Goal: Information Seeking & Learning: Learn about a topic

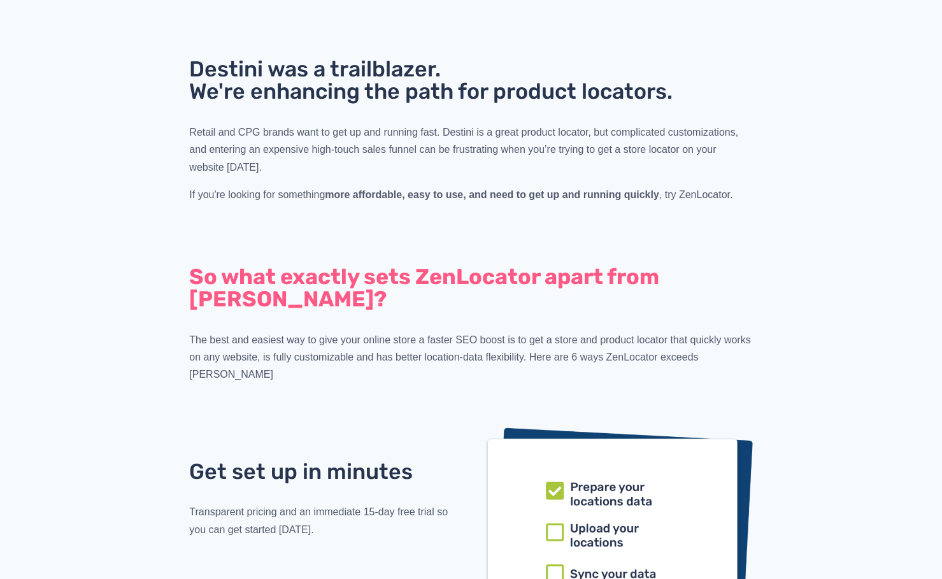
scroll to position [828, 0]
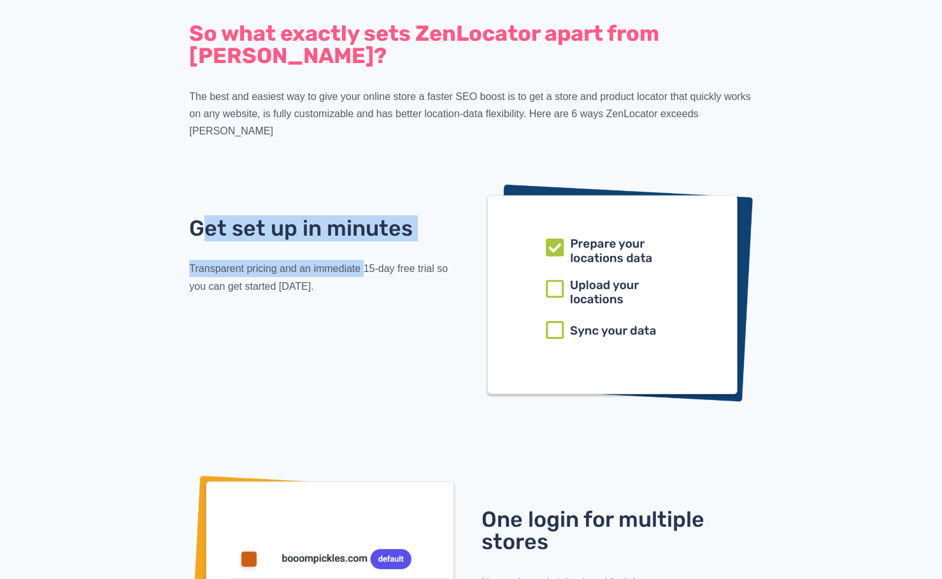
drag, startPoint x: 197, startPoint y: 202, endPoint x: 365, endPoint y: 229, distance: 170.1
click at [365, 229] on div "Get set up in minutes Transparent pricing and an immediate 15-day free trial so…" at bounding box center [324, 256] width 271 height 78
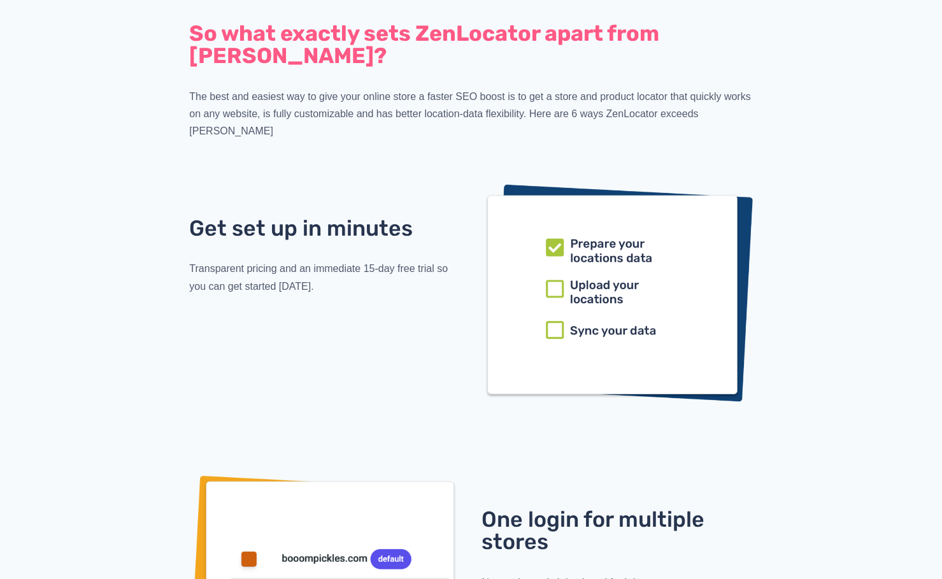
click at [377, 263] on span "Transparent pricing and an immediate 15-day free trial so you can get started t…" at bounding box center [319, 277] width 261 height 28
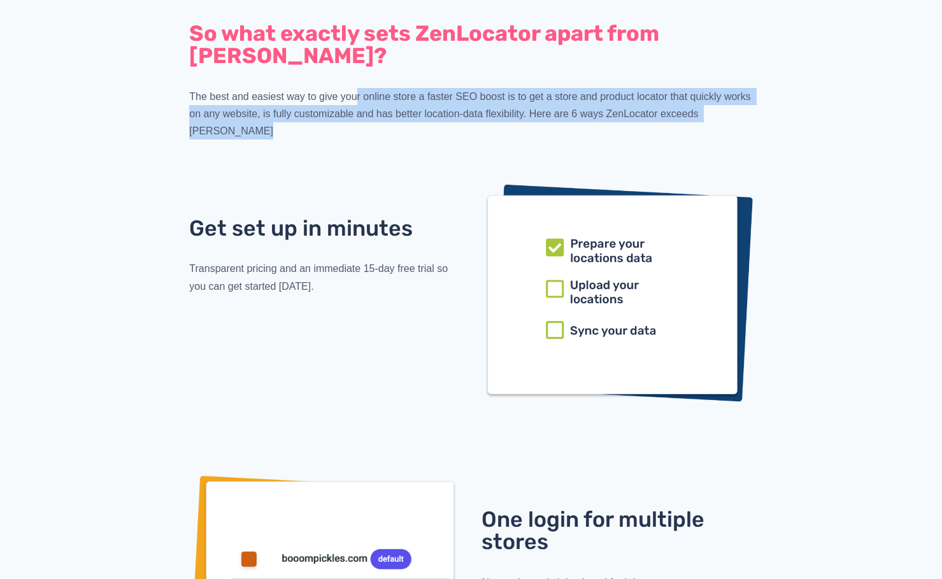
drag, startPoint x: 357, startPoint y: 101, endPoint x: 357, endPoint y: 138, distance: 36.3
click at [357, 138] on div "So what exactly sets ZenLocator apart from Destini? The best and easiest way to…" at bounding box center [471, 217] width 702 height 390
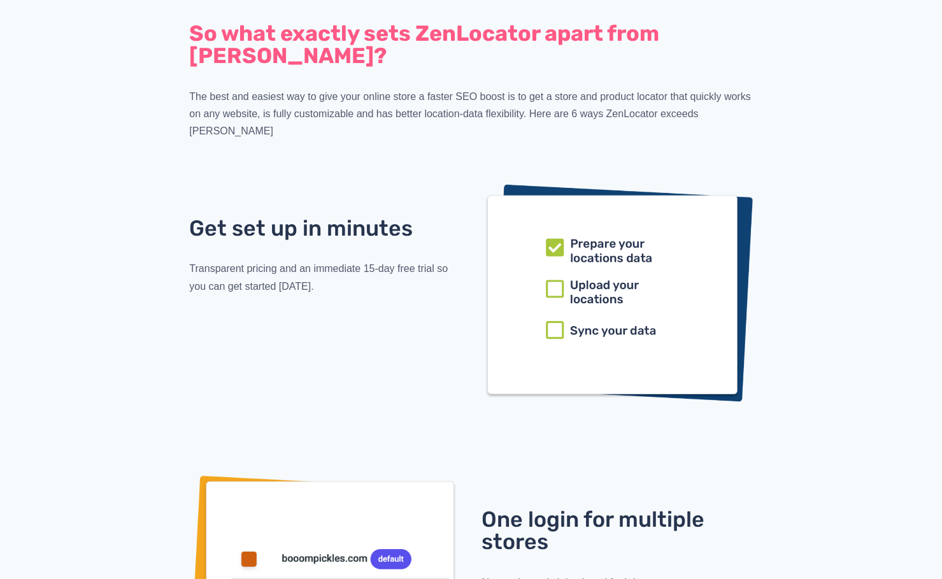
click at [302, 104] on p "The best and easiest way to give your online store a faster SEO boost is to get…" at bounding box center [470, 114] width 563 height 52
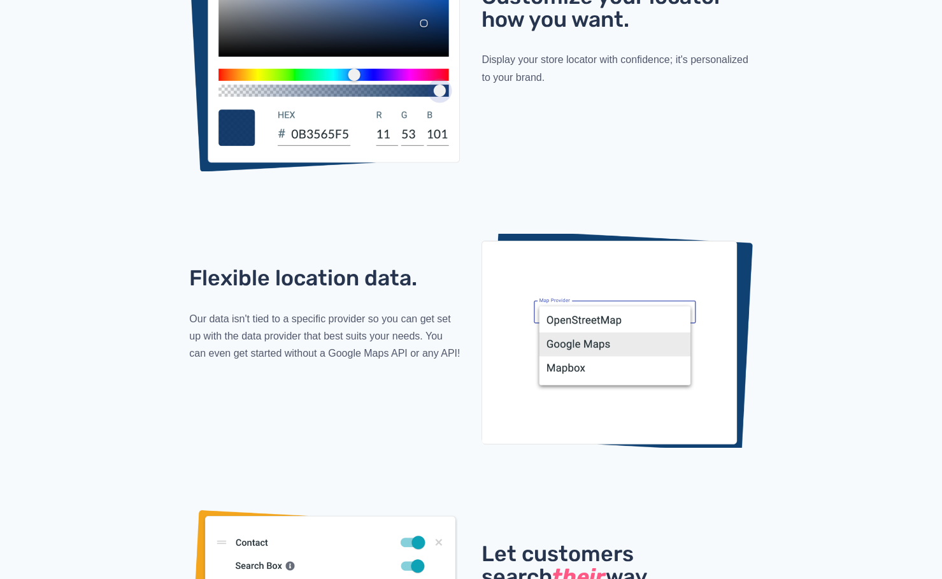
scroll to position [1910, 0]
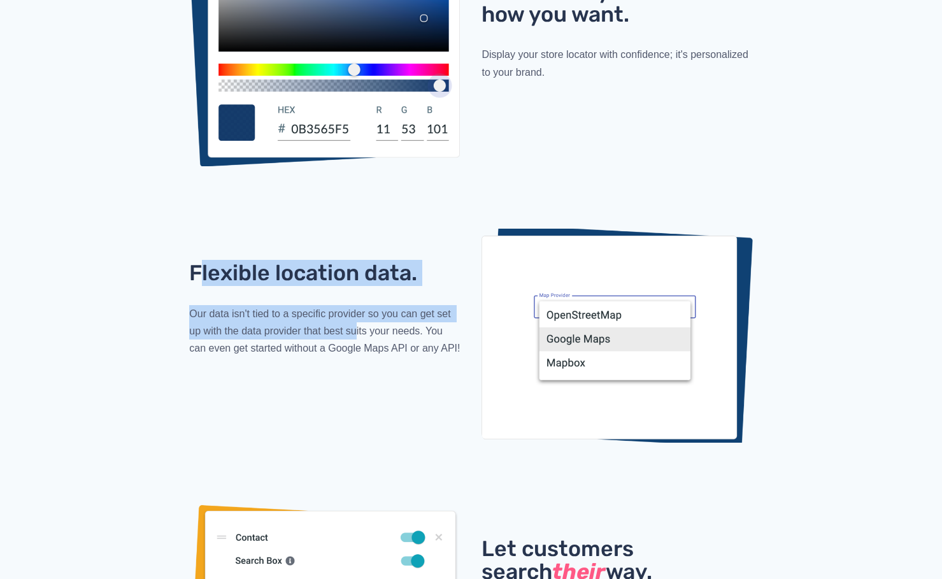
drag, startPoint x: 201, startPoint y: 268, endPoint x: 357, endPoint y: 315, distance: 163.4
click at [357, 315] on div "Flexible location data. Our data isn't tied to a specific provider so you can g…" at bounding box center [324, 309] width 271 height 95
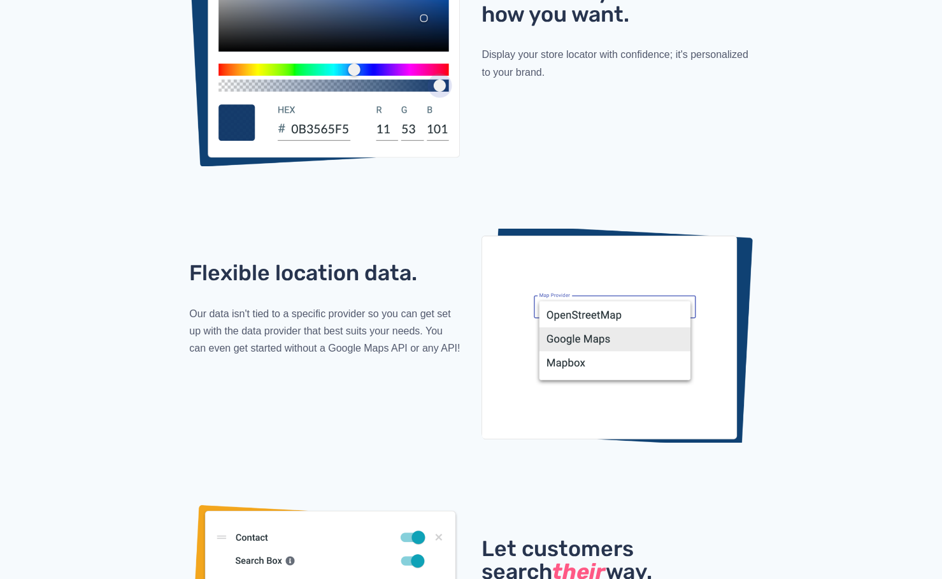
click at [385, 351] on div "Flexible location data. Our data isn't tied to a specific provider so you can g…" at bounding box center [324, 309] width 292 height 117
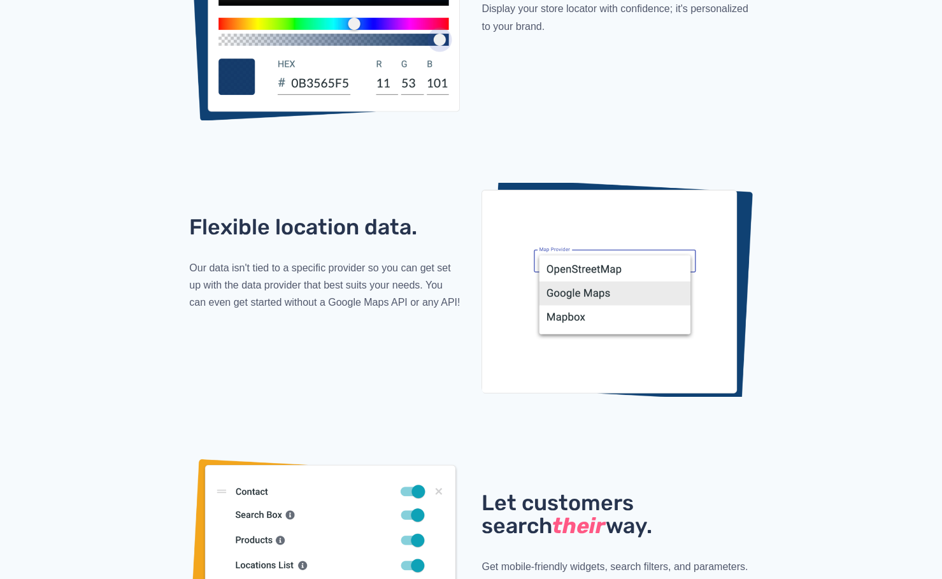
scroll to position [2165, 0]
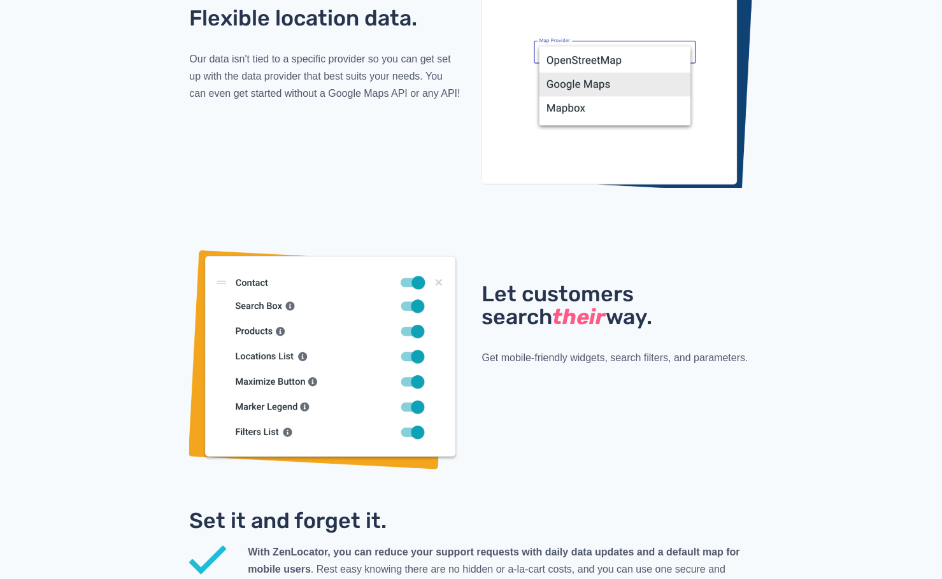
drag, startPoint x: 552, startPoint y: 297, endPoint x: 644, endPoint y: 308, distance: 92.2
click at [644, 308] on div "Let customers search their way. Get mobile-friendly widgets, search filters, an…" at bounding box center [617, 324] width 292 height 105
click at [645, 352] on span "Get mobile-friendly widgets, search filters, and parameters." at bounding box center [614, 357] width 266 height 11
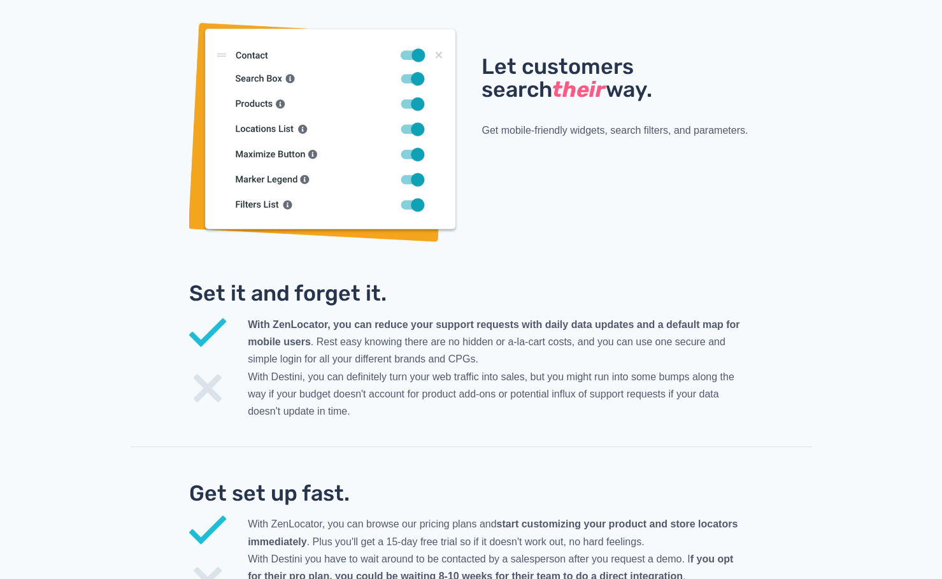
scroll to position [2419, 0]
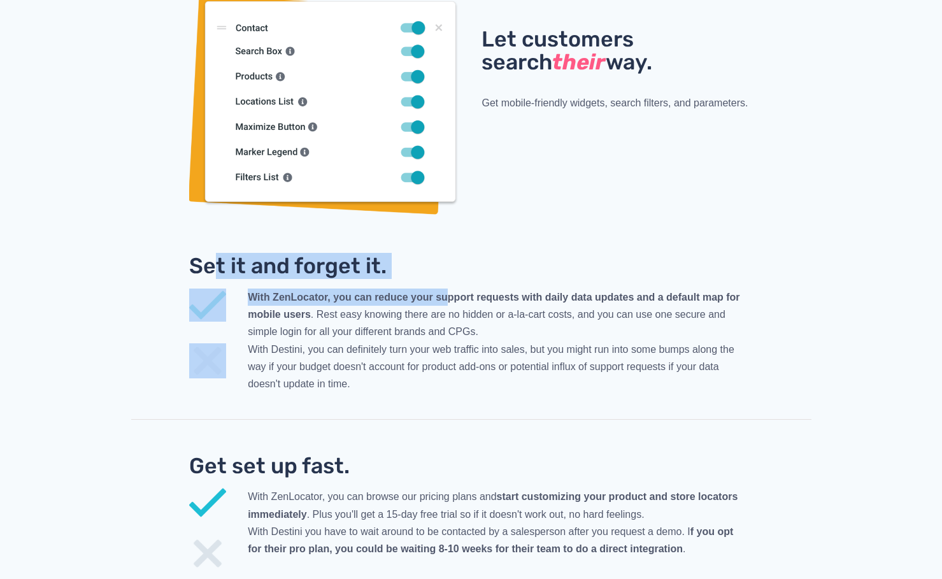
drag, startPoint x: 357, startPoint y: 245, endPoint x: 447, endPoint y: 277, distance: 95.2
click at [447, 276] on div "Set it and forget it. With ZenLocator, you can reduce your support requests wit…" at bounding box center [471, 345] width 702 height 181
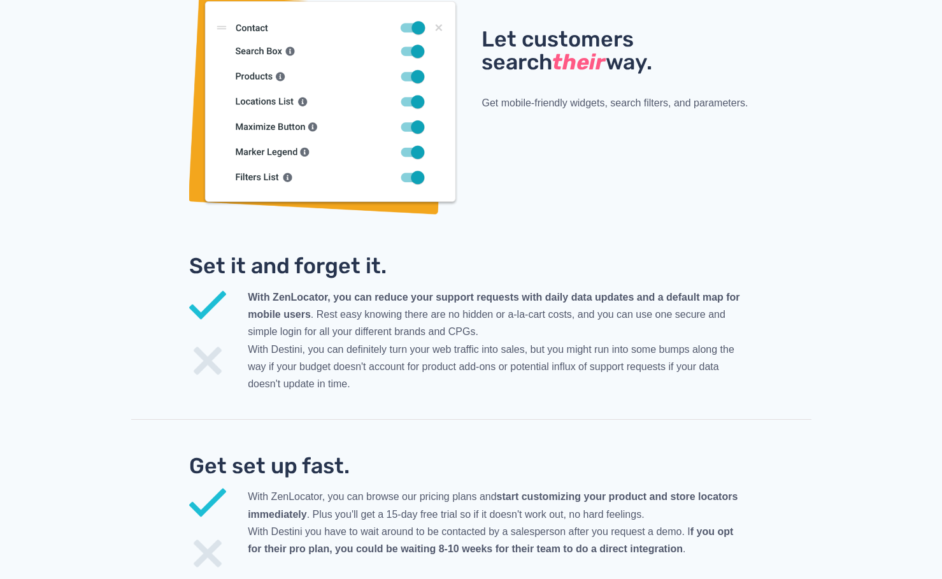
click at [441, 314] on span "With ZenLocator, you can reduce your support requests with daily data updates a…" at bounding box center [494, 340] width 492 height 97
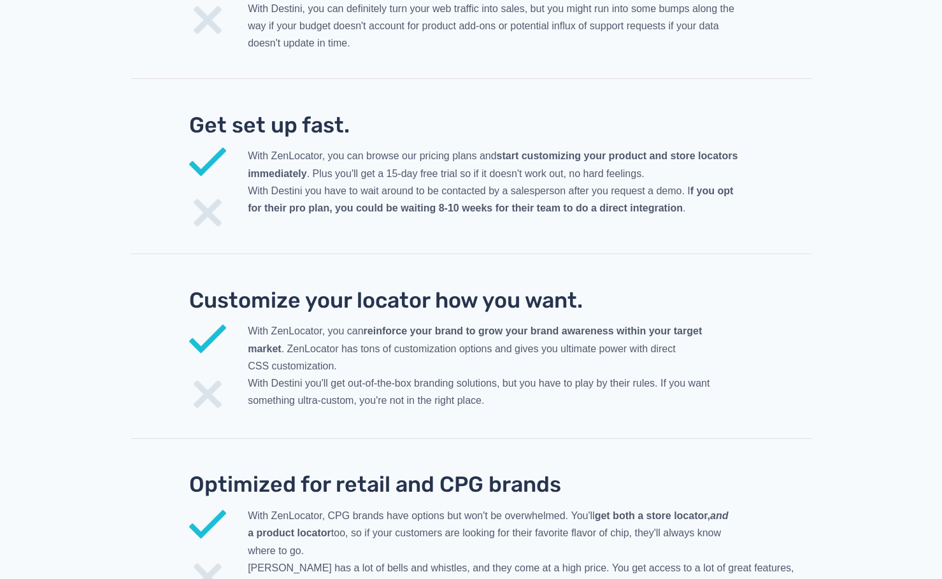
scroll to position [2865, 0]
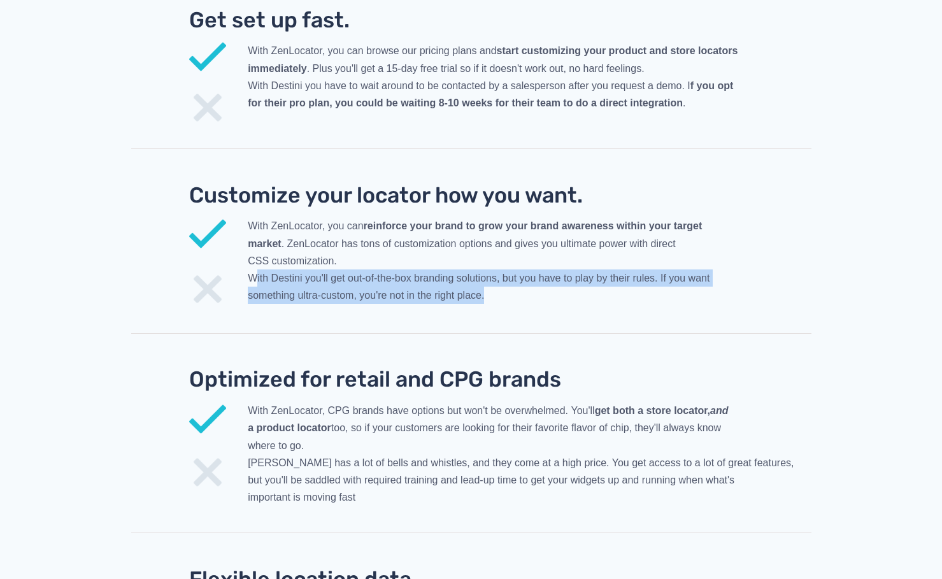
drag, startPoint x: 257, startPoint y: 262, endPoint x: 509, endPoint y: 287, distance: 253.3
click at [509, 287] on p "With ZenLocator, you can reinforce your brand to grow your brand awareness with…" at bounding box center [529, 260] width 563 height 87
click at [502, 276] on p "With ZenLocator, you can reinforce your brand to grow your brand awareness with…" at bounding box center [529, 260] width 563 height 87
click at [286, 268] on span "With ZenLocator, you can reinforce your brand to grow your brand awareness with…" at bounding box center [479, 260] width 462 height 80
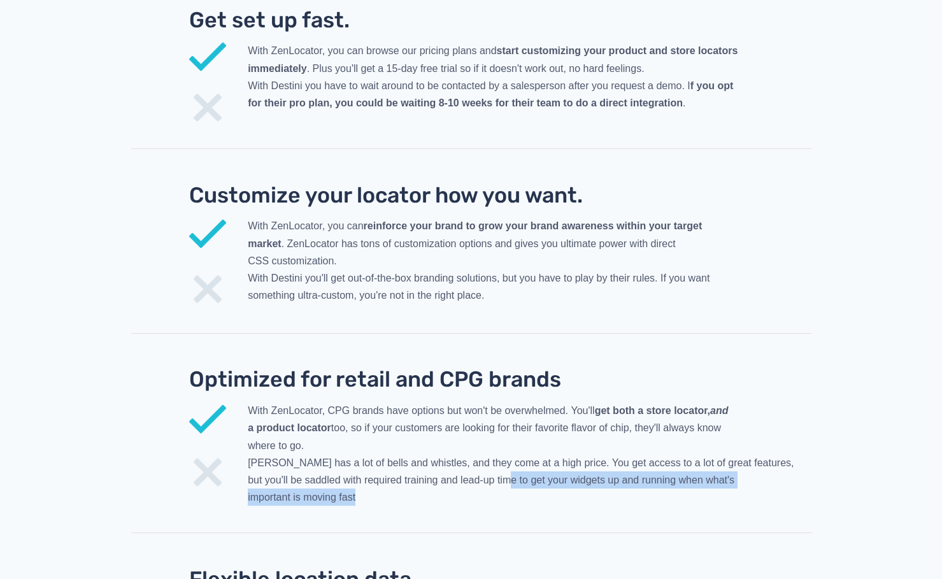
drag, startPoint x: 520, startPoint y: 472, endPoint x: 693, endPoint y: 485, distance: 173.0
click at [693, 485] on p "With ZenLocator, CPG brands have options but won't be overwhelmed. You'll get b…" at bounding box center [529, 454] width 563 height 104
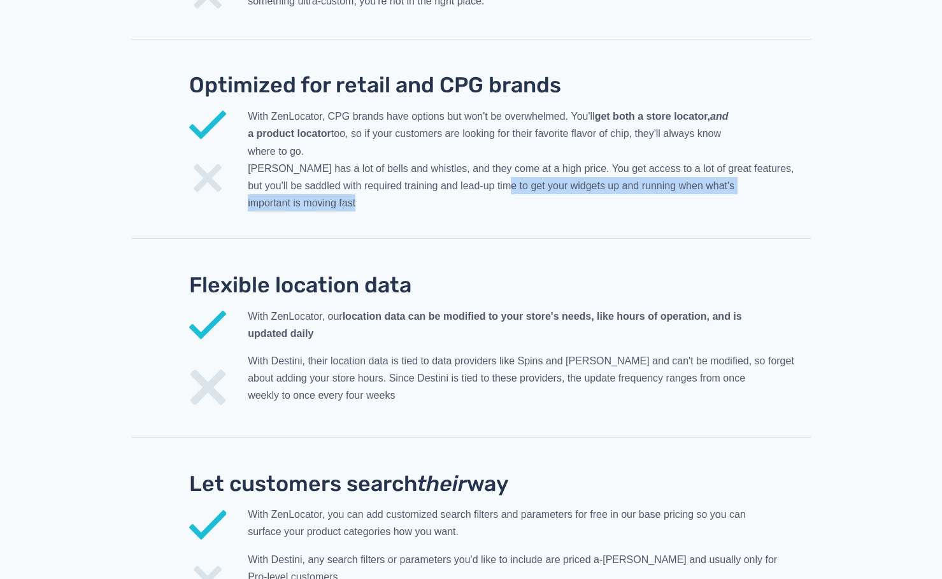
scroll to position [3183, 0]
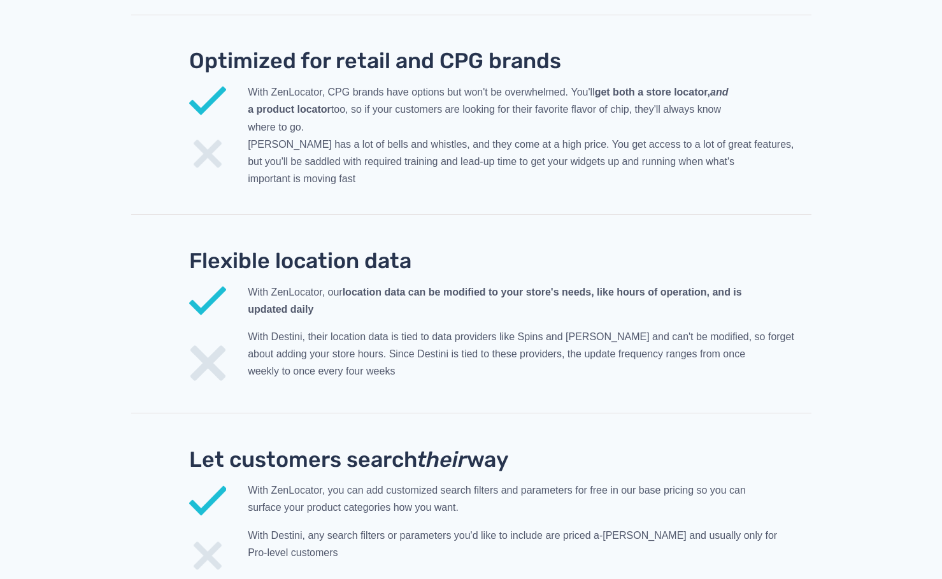
click at [248, 331] on p "With Destini, their location data is tied to data providers like Spins and Niel…" at bounding box center [529, 354] width 563 height 52
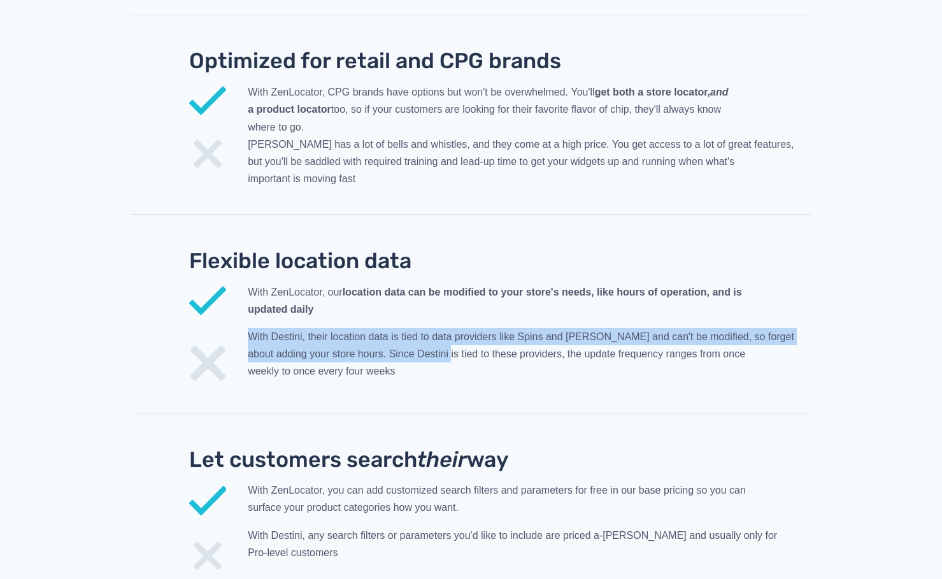
drag, startPoint x: 251, startPoint y: 326, endPoint x: 451, endPoint y: 339, distance: 201.0
click at [451, 339] on span "With Destini, their location data is tied to data providers like Spins and Niel…" at bounding box center [521, 353] width 546 height 45
click at [440, 345] on span "With Destini, their location data is tied to data providers like Spins and Niel…" at bounding box center [521, 353] width 546 height 45
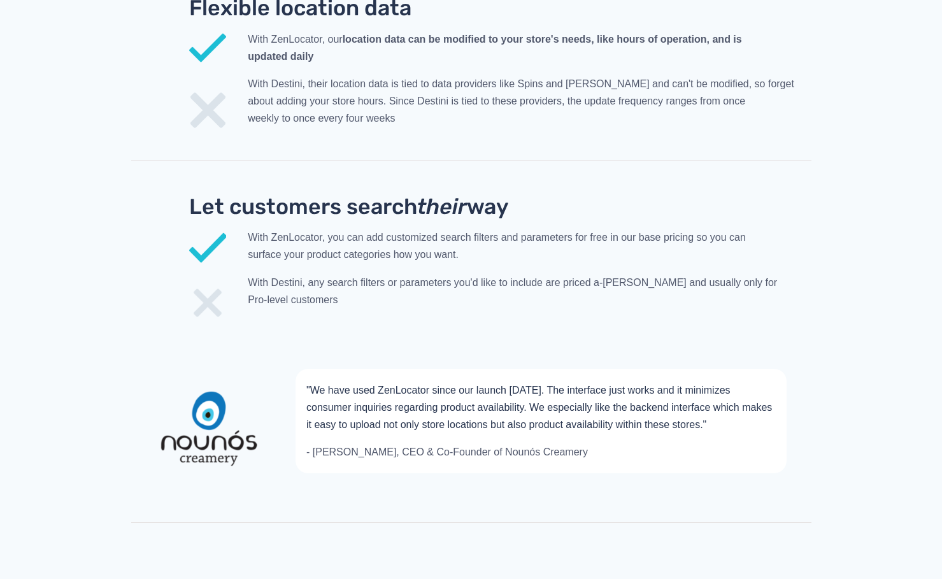
scroll to position [3438, 0]
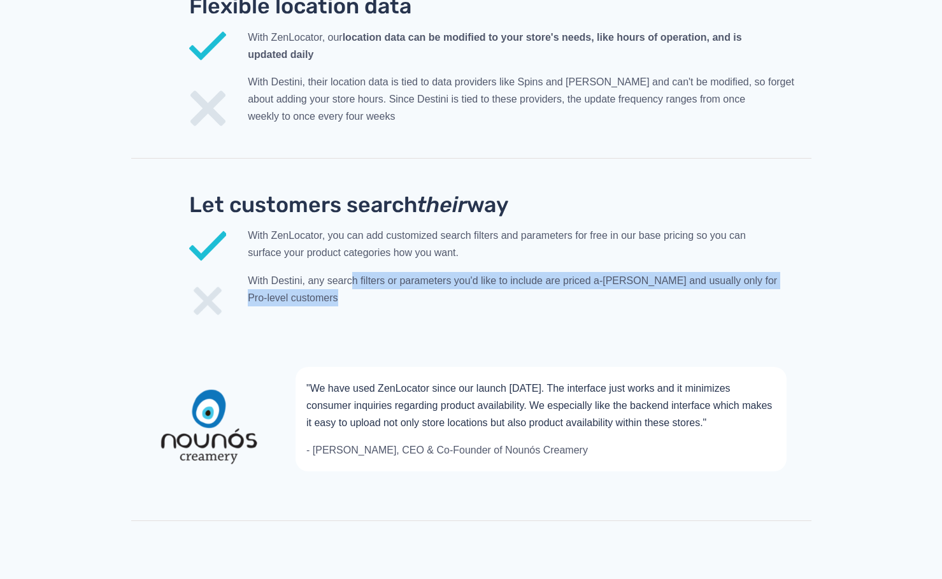
drag, startPoint x: 350, startPoint y: 273, endPoint x: 348, endPoint y: 286, distance: 12.8
click at [348, 286] on p "With Destini, any search filters or parameters you'd like to include are priced…" at bounding box center [529, 289] width 563 height 34
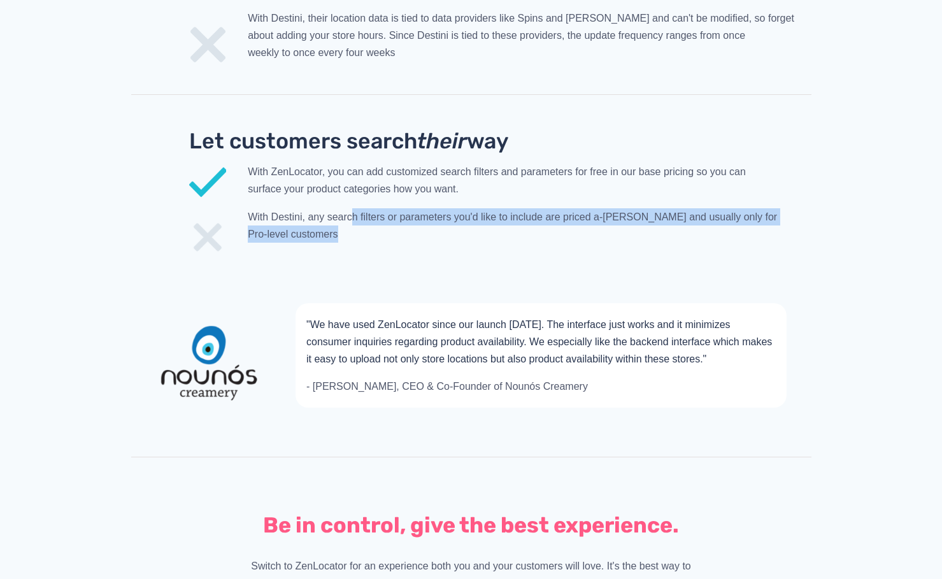
scroll to position [3374, 0]
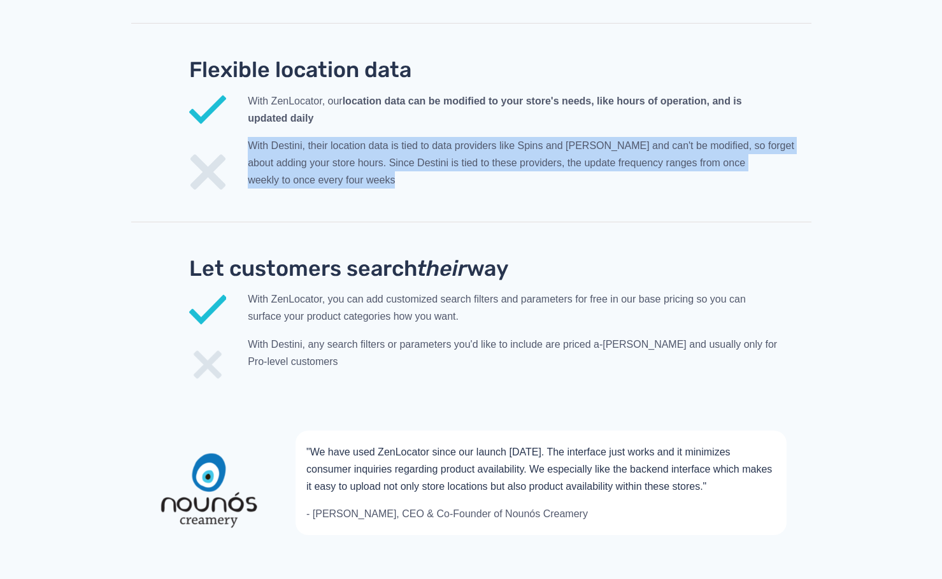
drag, startPoint x: 251, startPoint y: 132, endPoint x: 428, endPoint y: 166, distance: 180.9
click at [428, 166] on p "With Destini, their location data is tied to data providers like Spins and Niel…" at bounding box center [529, 163] width 563 height 52
click at [417, 140] on span "With Destini, their location data is tied to data providers like Spins and Niel…" at bounding box center [521, 162] width 546 height 45
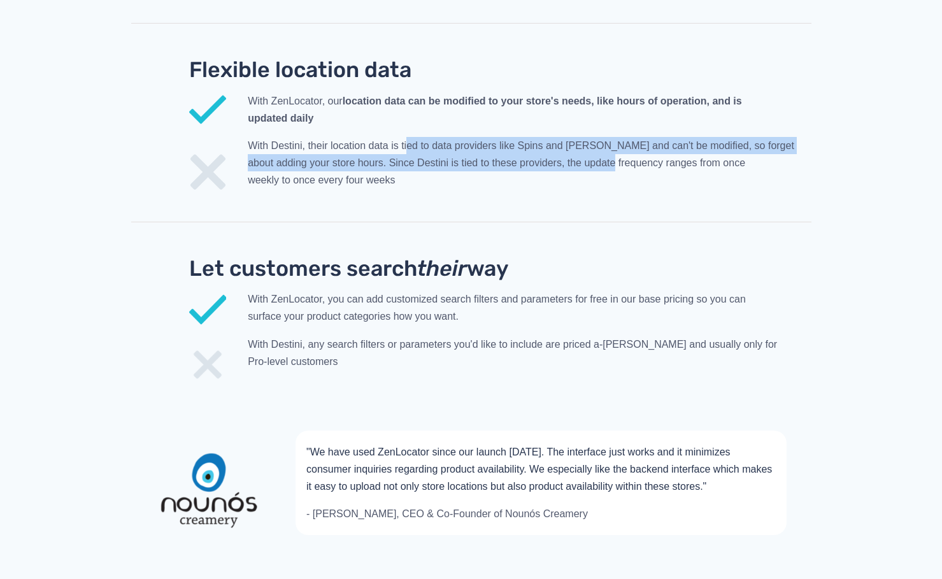
drag, startPoint x: 470, startPoint y: 136, endPoint x: 613, endPoint y: 148, distance: 143.8
click at [613, 148] on span "With Destini, their location data is tied to data providers like Spins and Niel…" at bounding box center [521, 162] width 546 height 45
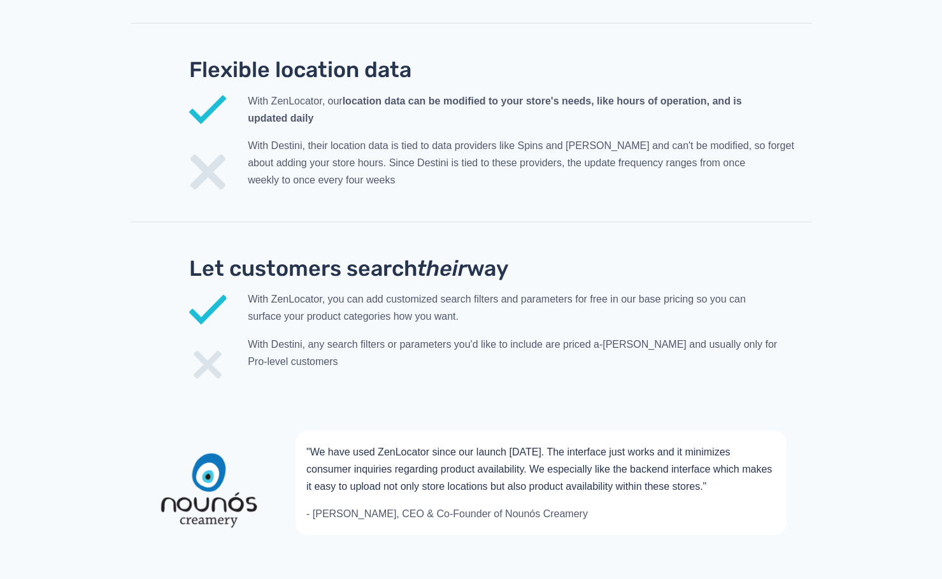
click at [304, 140] on span "With Destini, their location data is tied to data providers like Spins and Niel…" at bounding box center [521, 162] width 546 height 45
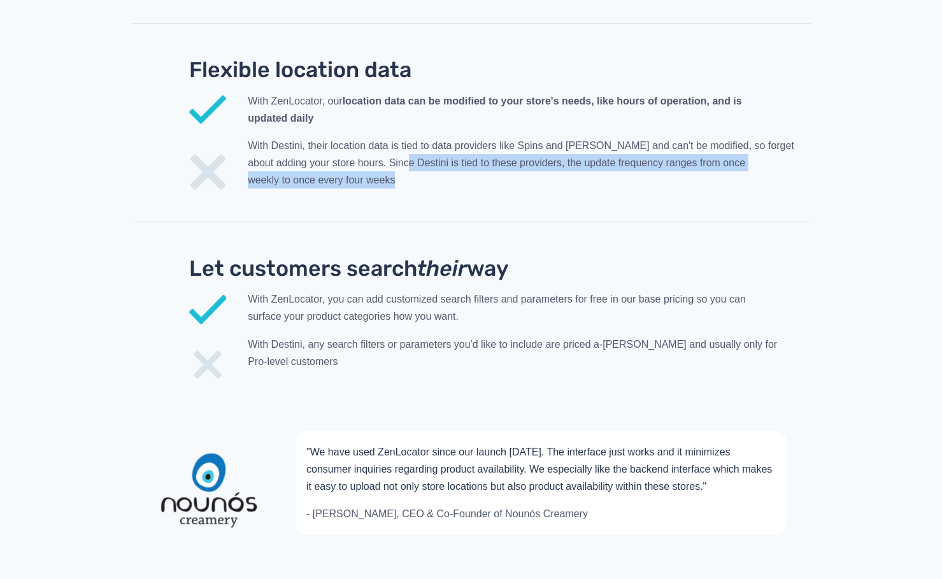
drag, startPoint x: 406, startPoint y: 148, endPoint x: 406, endPoint y: 161, distance: 12.7
click at [406, 161] on p "With Destini, their location data is tied to data providers like Spins and Niel…" at bounding box center [529, 163] width 563 height 52
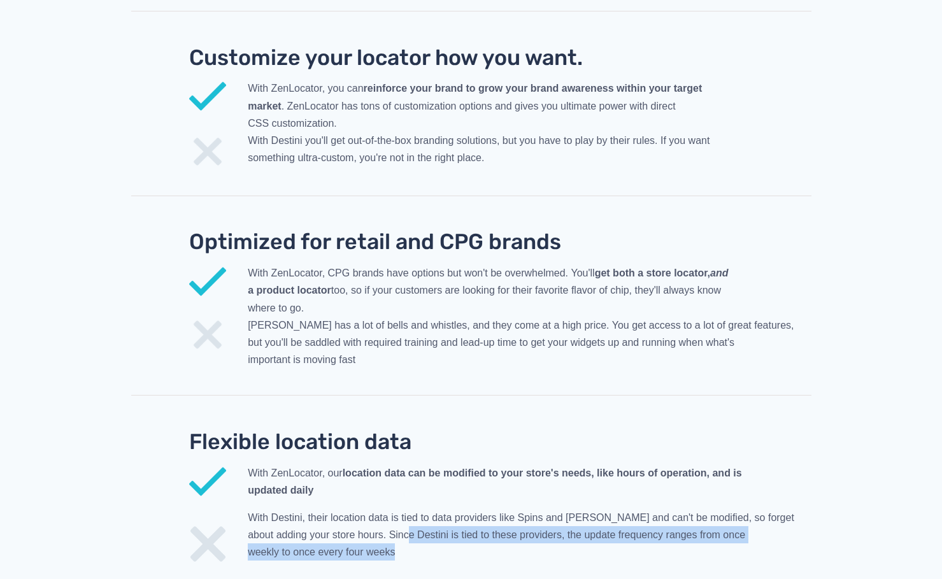
scroll to position [2992, 0]
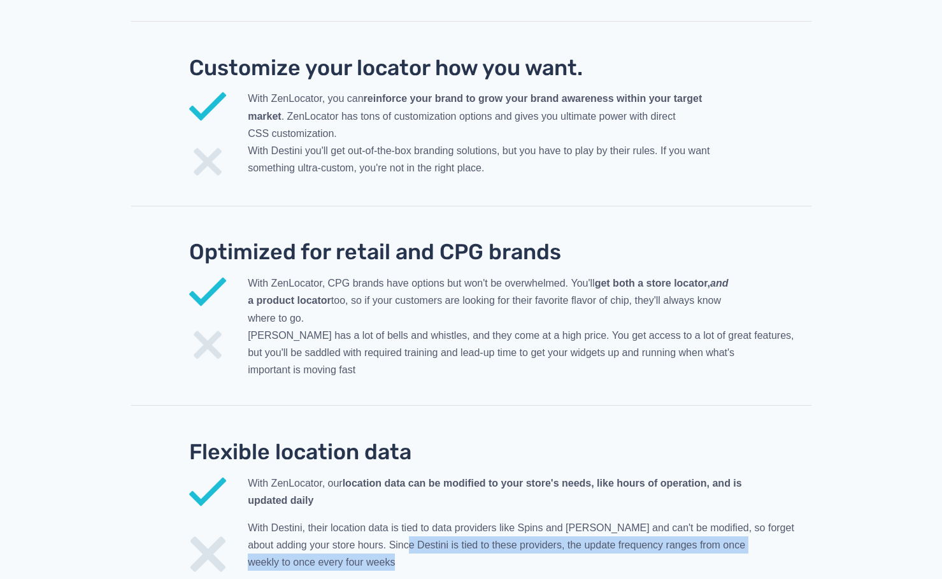
drag, startPoint x: 407, startPoint y: 468, endPoint x: 760, endPoint y: 469, distance: 352.7
click at [760, 474] on p "With ZenLocator, our location data can be modified to your store's needs, like …" at bounding box center [529, 491] width 563 height 34
click at [803, 474] on p "With ZenLocator, our location data can be modified to your store's needs, like …" at bounding box center [529, 491] width 563 height 34
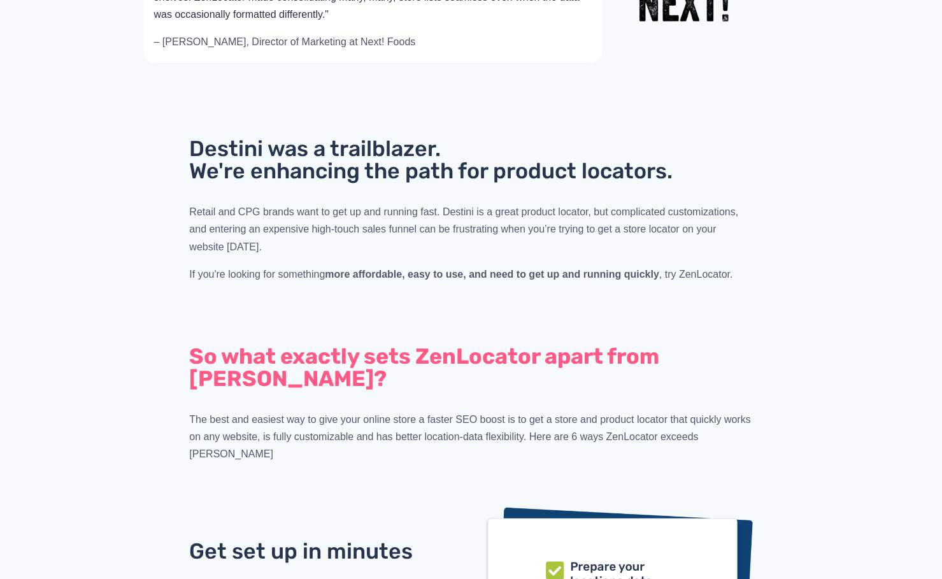
scroll to position [382, 0]
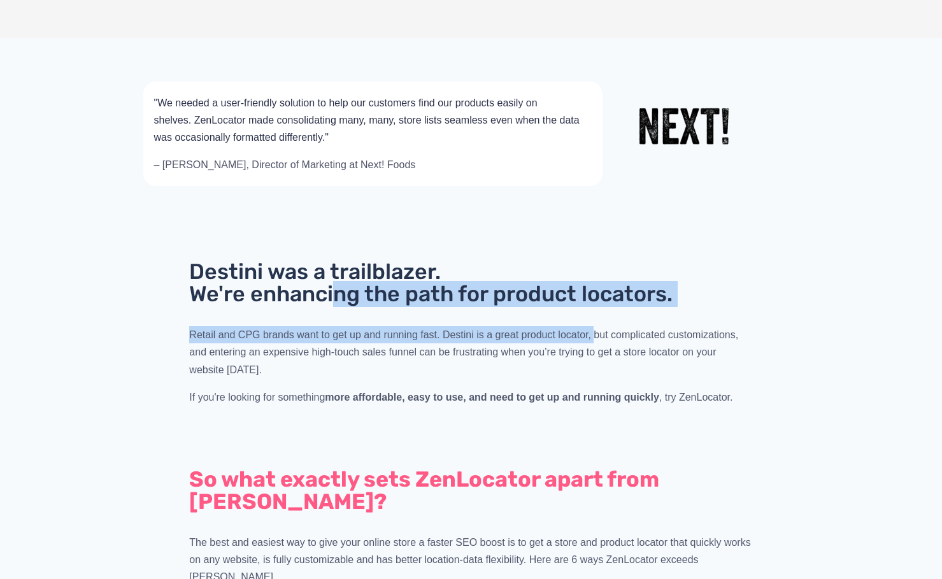
drag, startPoint x: 334, startPoint y: 290, endPoint x: 594, endPoint y: 308, distance: 261.1
click at [594, 308] on div "Destini was a trailblazer. We're enhancing the path for product locators. Retai…" at bounding box center [470, 332] width 563 height 145
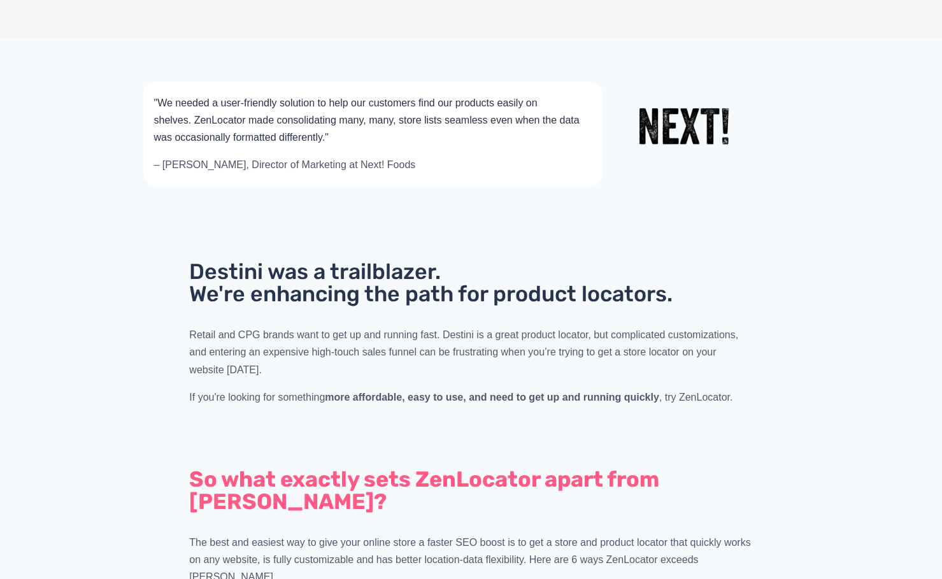
drag, startPoint x: 660, startPoint y: 330, endPoint x: 653, endPoint y: 329, distance: 6.6
click at [658, 330] on span "Retail and CPG brands want to get up and running fast. Destini is a great produ…" at bounding box center [464, 351] width 551 height 45
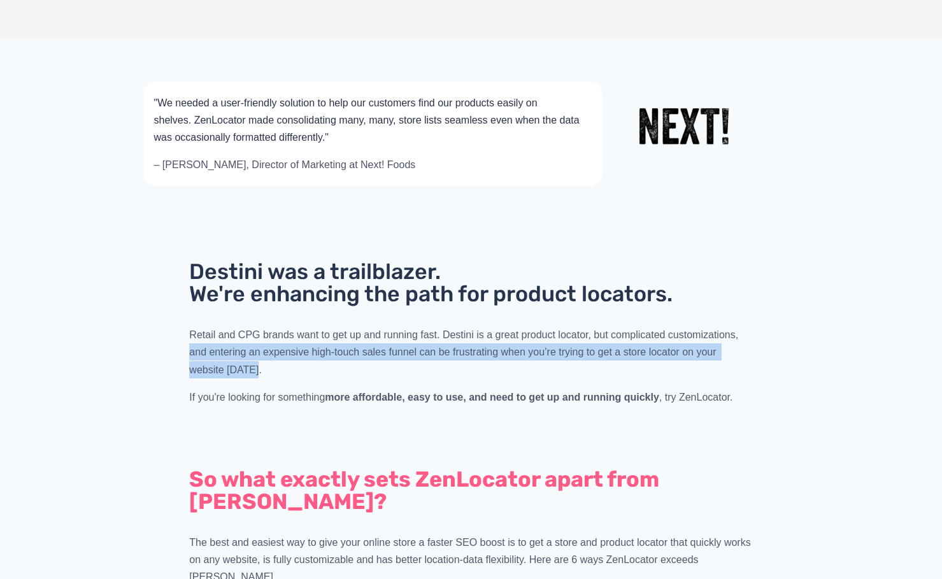
drag, startPoint x: 173, startPoint y: 359, endPoint x: 584, endPoint y: 365, distance: 411.3
click at [584, 365] on div "Destini was a trailblazer. We're enhancing the path for product locators. Retai…" at bounding box center [441, 332] width 643 height 145
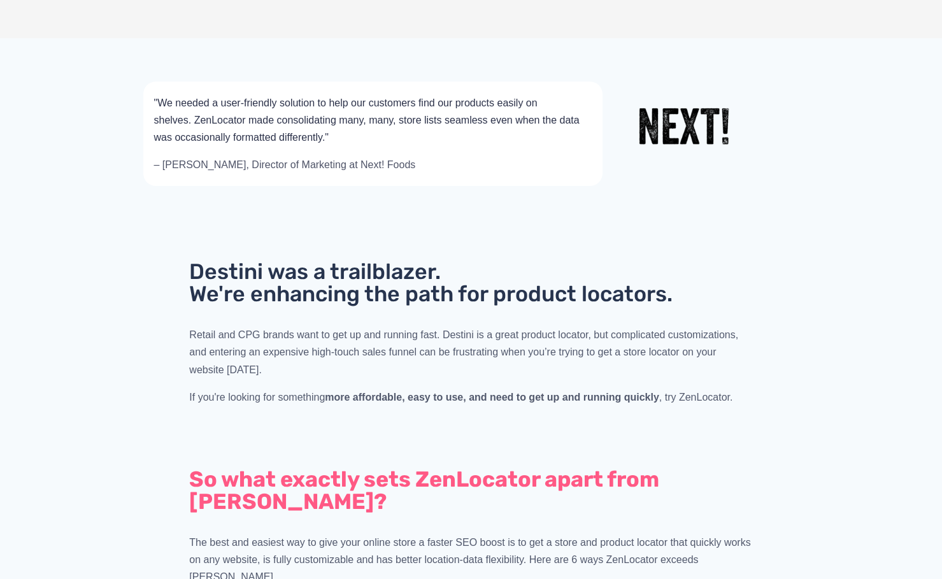
click at [355, 332] on span "Retail and CPG brands want to get up and running fast. Destini is a great produ…" at bounding box center [464, 351] width 551 height 45
drag, startPoint x: 542, startPoint y: 354, endPoint x: 542, endPoint y: 365, distance: 11.5
click at [542, 365] on p "Retail and CPG brands want to get up and running fast. Destini is a great produ…" at bounding box center [470, 352] width 563 height 52
click at [301, 322] on div "Destini was a trailblazer. We're enhancing the path for product locators. Retai…" at bounding box center [470, 332] width 563 height 145
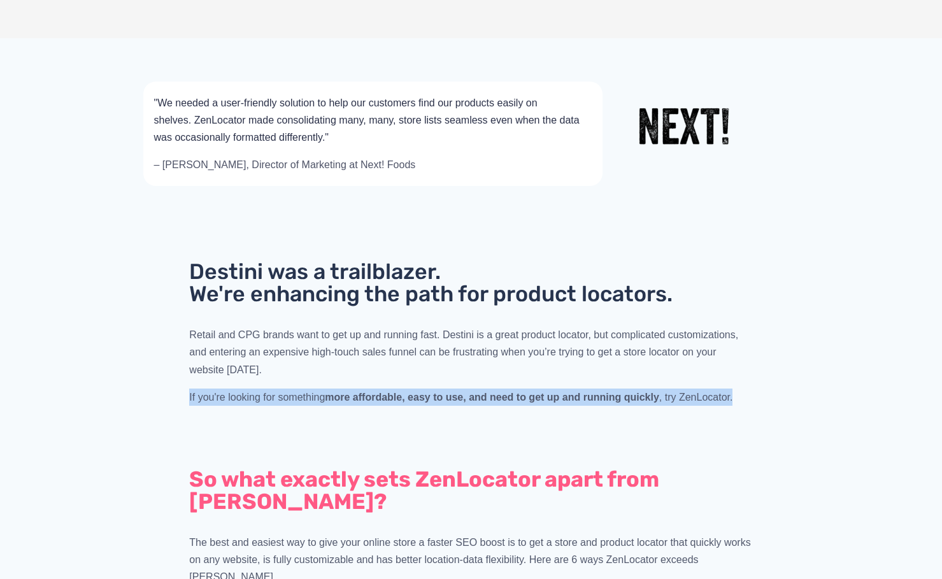
drag, startPoint x: 188, startPoint y: 393, endPoint x: 793, endPoint y: 390, distance: 604.2
click at [793, 390] on div "Destini was a trailblazer. We're enhancing the path for product locators. Retai…" at bounding box center [471, 332] width 702 height 145
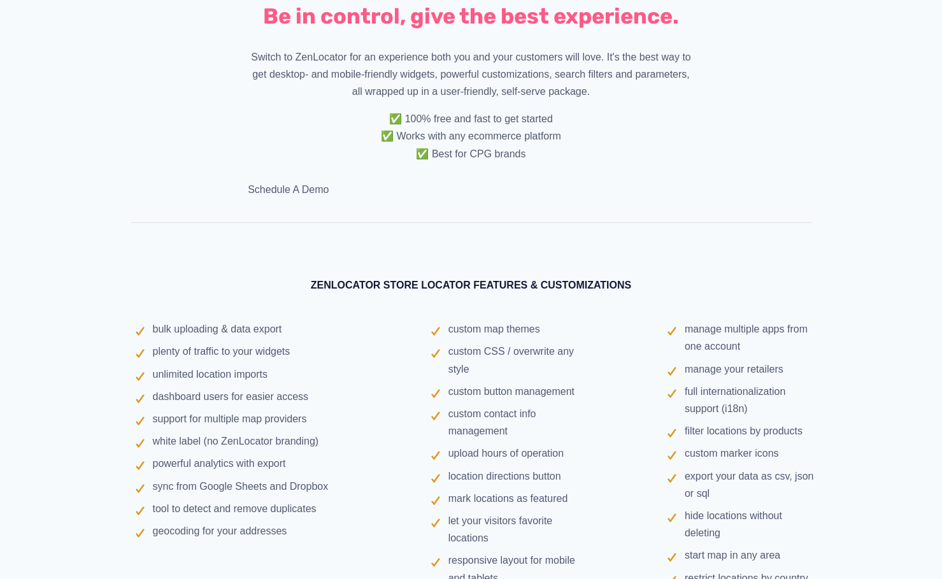
scroll to position [4011, 0]
drag, startPoint x: 188, startPoint y: 385, endPoint x: 361, endPoint y: 392, distance: 173.3
click at [361, 392] on div "bulk uploading & data export plenty of traffic to your widgets unlimited locati…" at bounding box center [471, 472] width 709 height 337
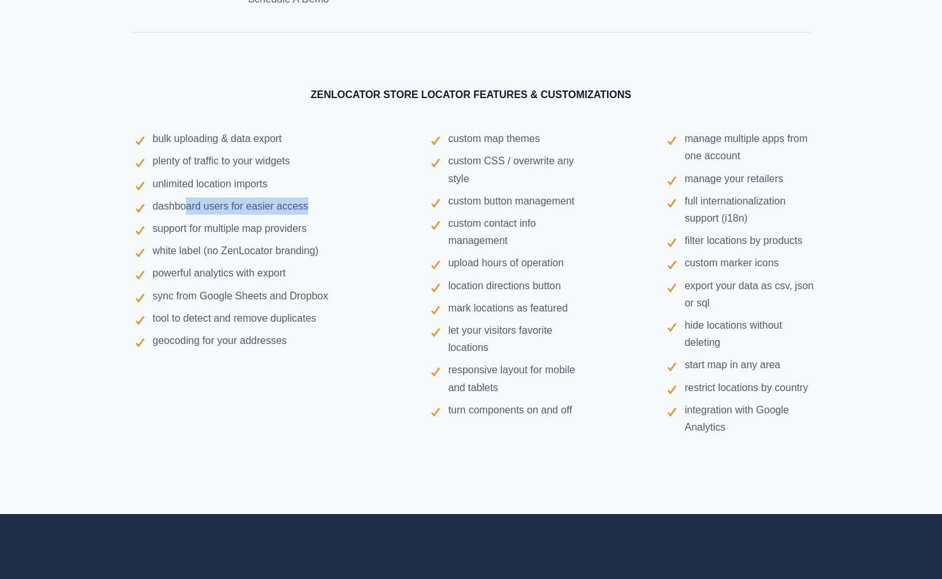
scroll to position [4202, 0]
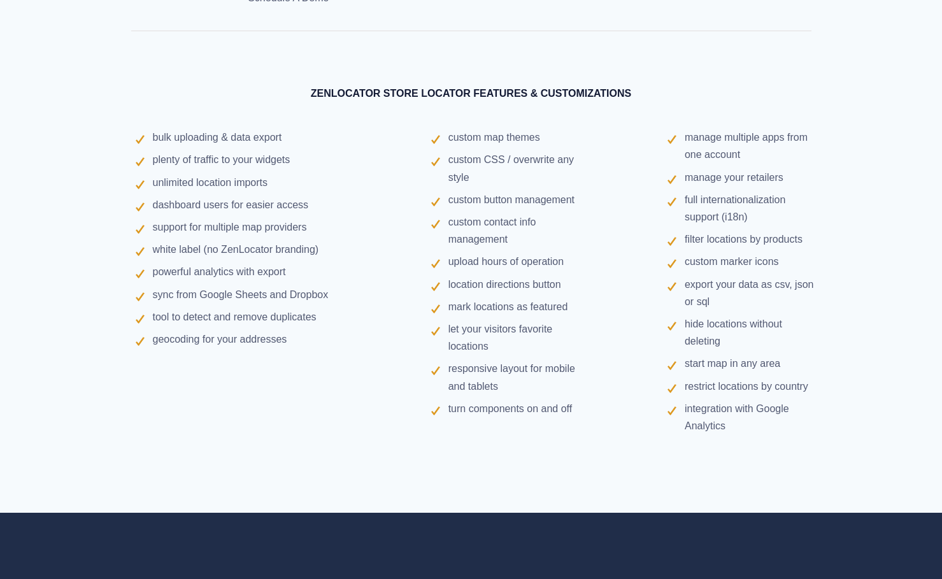
click at [260, 62] on div "ZENLOCATOR STORE LOCATOR FEATURES & CUSTOMIZATIONS bulk uploading & data export…" at bounding box center [470, 285] width 821 height 456
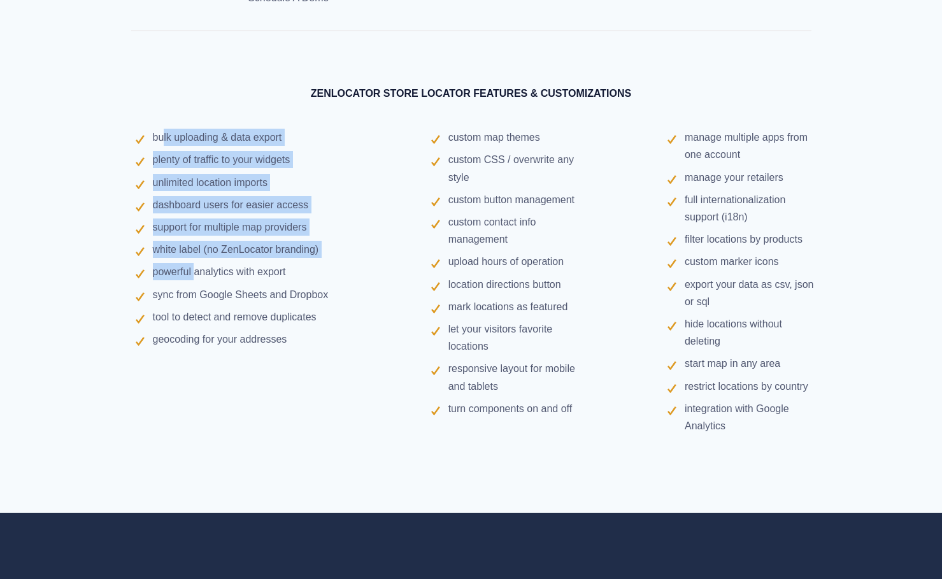
drag, startPoint x: 164, startPoint y: 120, endPoint x: 196, endPoint y: 257, distance: 140.7
click at [194, 253] on ul "bulk uploading & data export plenty of traffic to your widgets unlimited locati…" at bounding box center [234, 238] width 215 height 219
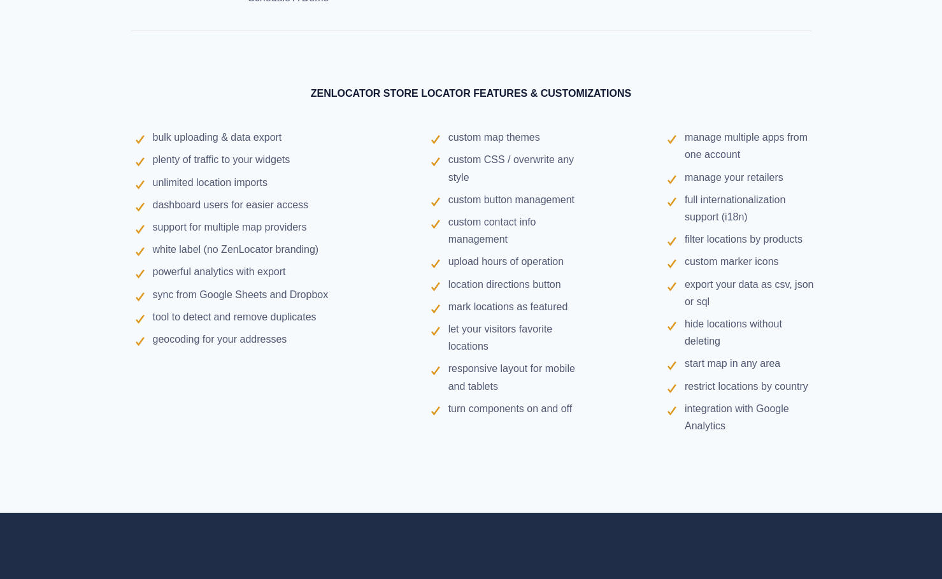
click at [264, 336] on p "geocoding for your addresses" at bounding box center [247, 338] width 189 height 17
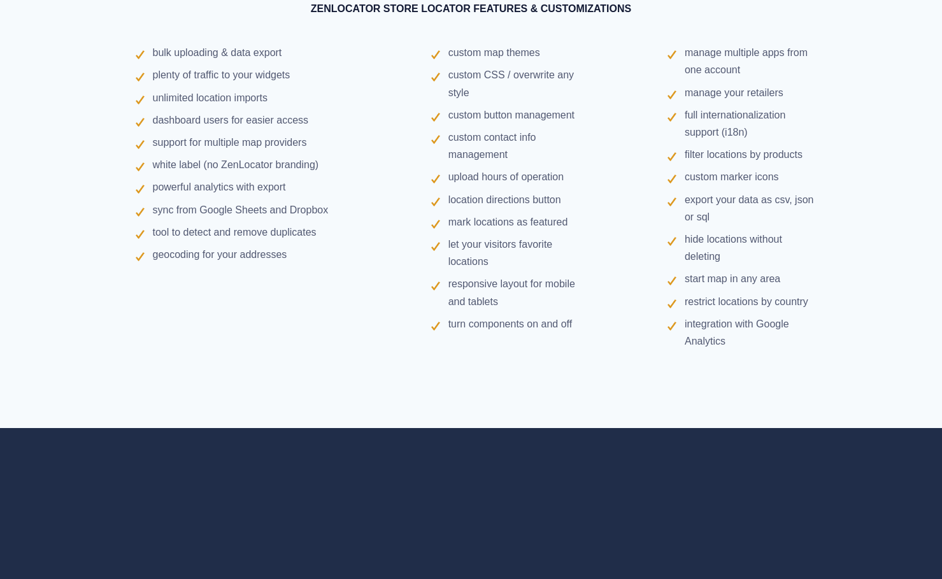
scroll to position [4099, 0]
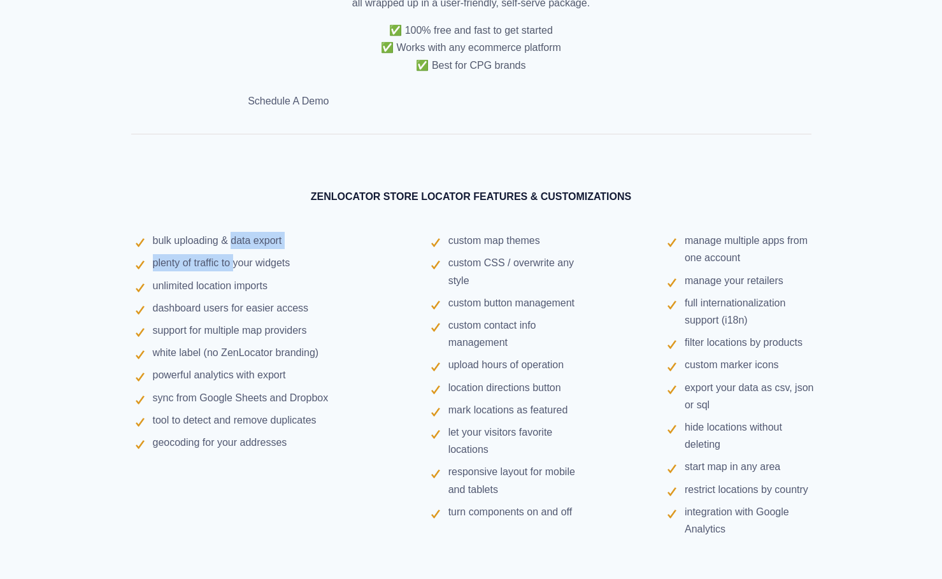
drag, startPoint x: 232, startPoint y: 231, endPoint x: 232, endPoint y: 241, distance: 10.2
click at [232, 241] on ul "bulk uploading & data export plenty of traffic to your widgets unlimited locati…" at bounding box center [234, 341] width 215 height 219
click at [138, 482] on div "bulk uploading & data export plenty of traffic to your widgets unlimited locati…" at bounding box center [471, 384] width 709 height 337
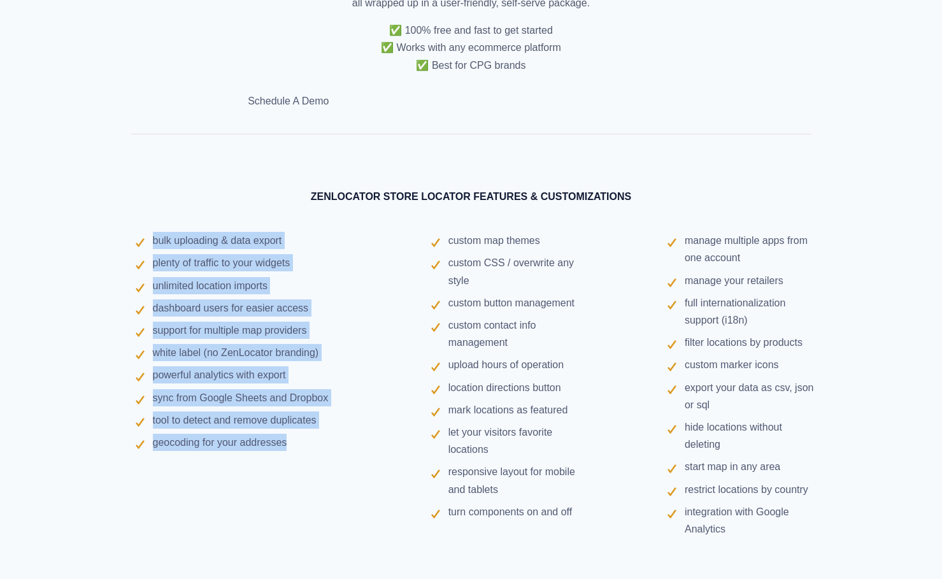
drag, startPoint x: 297, startPoint y: 434, endPoint x: 146, endPoint y: 213, distance: 267.5
click at [146, 216] on div "bulk uploading & data export plenty of traffic to your widgets unlimited locati…" at bounding box center [235, 341] width 236 height 251
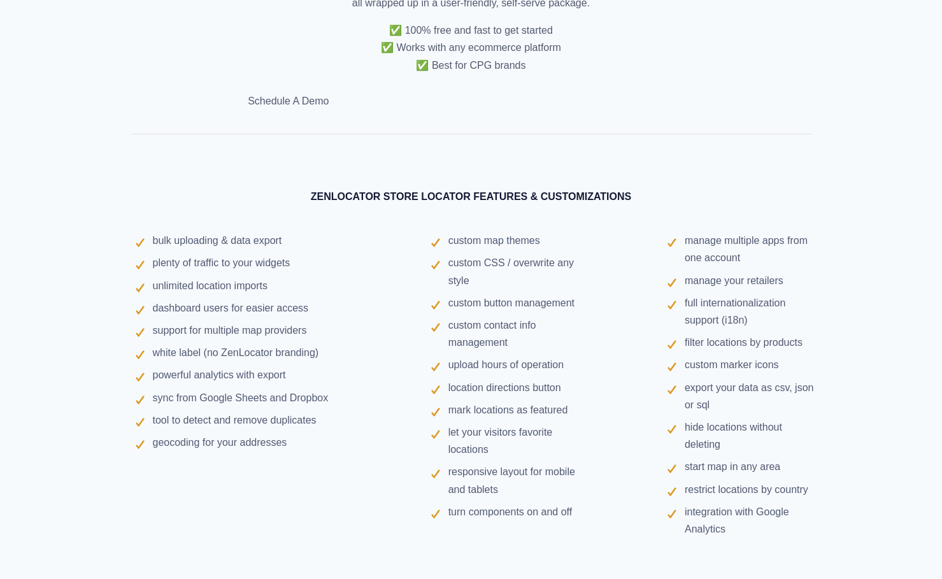
click at [159, 132] on div at bounding box center [471, 134] width 702 height 32
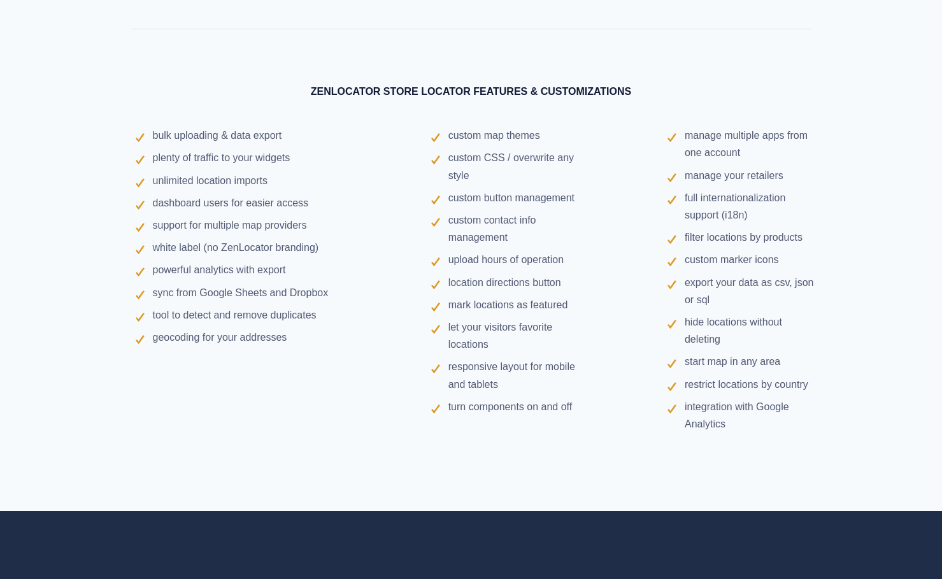
scroll to position [4226, 0]
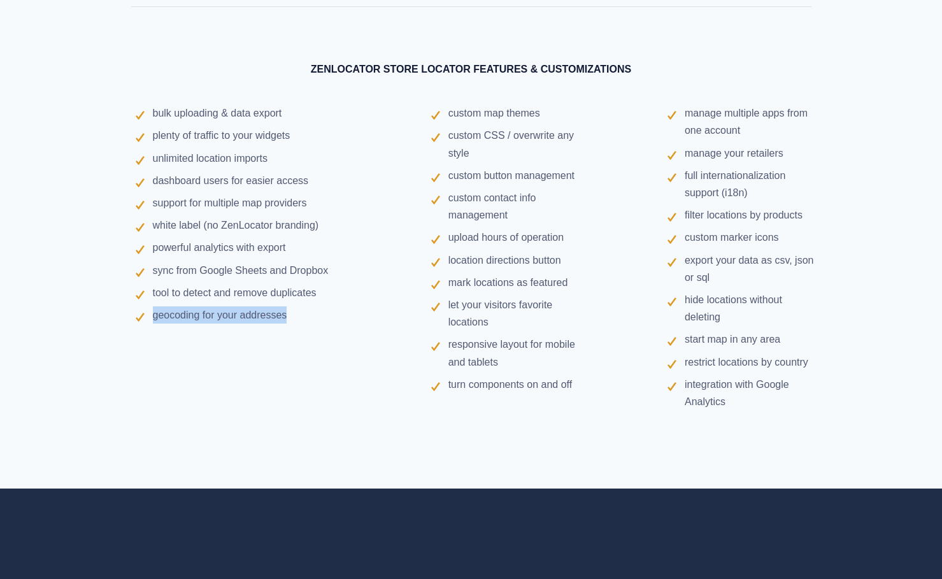
drag, startPoint x: 285, startPoint y: 304, endPoint x: 142, endPoint y: 294, distance: 142.9
click at [142, 295] on ul "bulk uploading & data export plenty of traffic to your widgets unlimited locati…" at bounding box center [234, 213] width 215 height 219
click at [248, 287] on span "tool to detect and remove duplicates" at bounding box center [235, 292] width 164 height 11
drag, startPoint x: 332, startPoint y: 280, endPoint x: 166, endPoint y: 267, distance: 166.1
click at [136, 274] on ul "bulk uploading & data export plenty of traffic to your widgets unlimited locati…" at bounding box center [234, 213] width 215 height 219
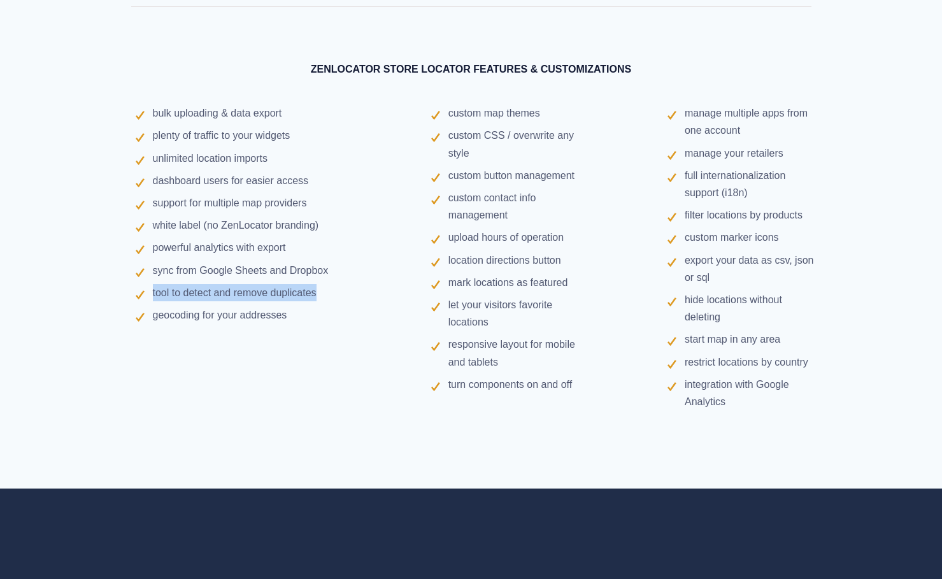
click at [211, 130] on span "plenty of traffic to your widgets" at bounding box center [222, 135] width 138 height 11
drag, startPoint x: 820, startPoint y: 207, endPoint x: 681, endPoint y: 206, distance: 138.8
click at [681, 206] on div "manage multiple apps from one account manage your retailers full internationali…" at bounding box center [736, 256] width 177 height 337
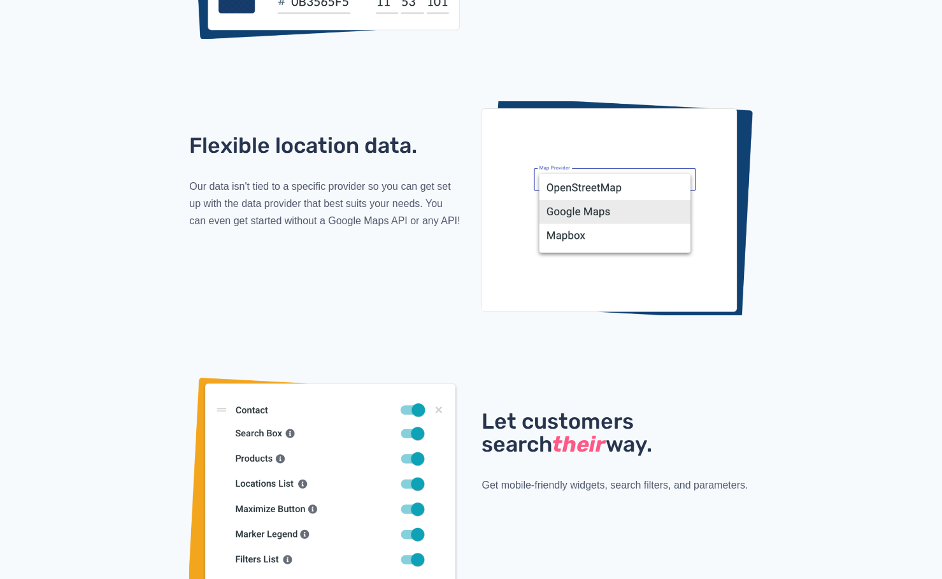
scroll to position [2101, 0]
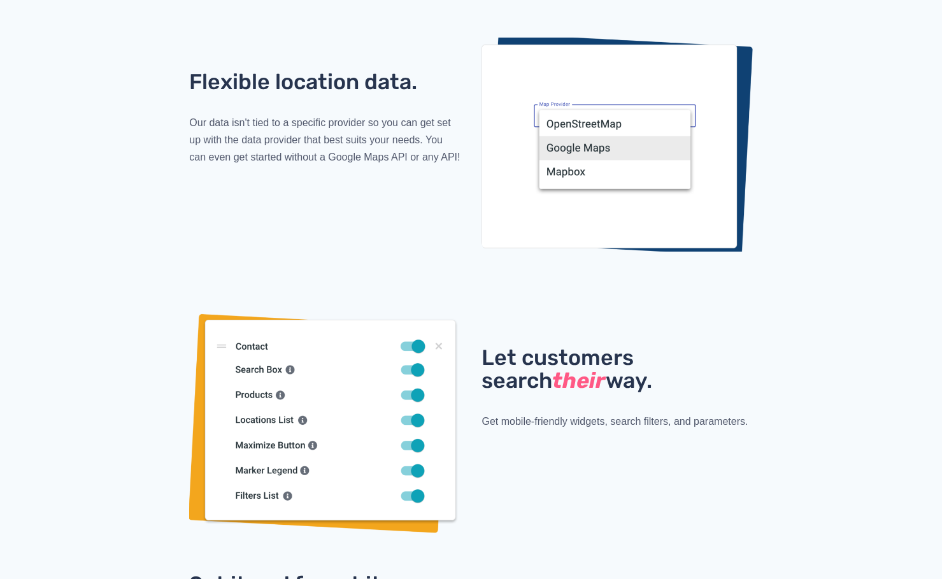
click at [280, 382] on div at bounding box center [324, 422] width 271 height 219
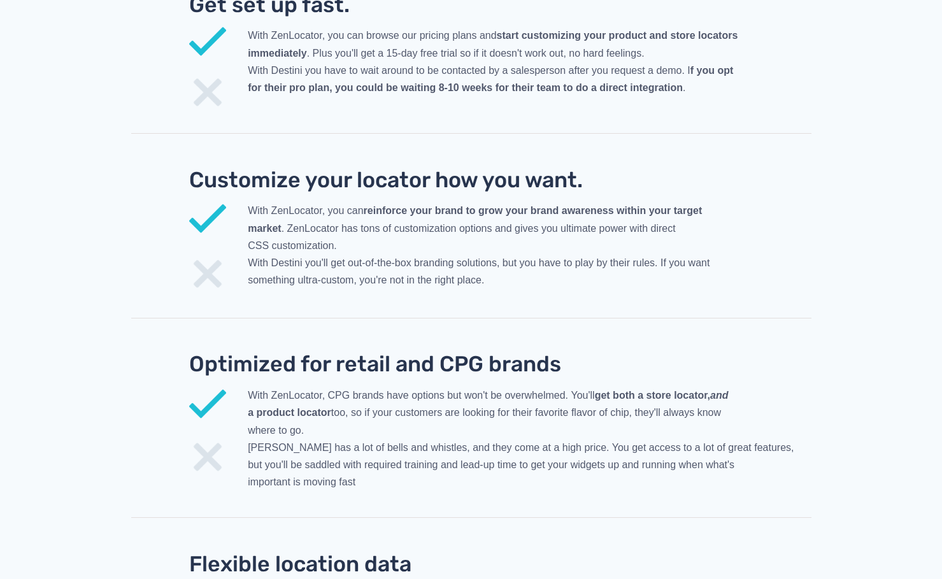
scroll to position [2929, 0]
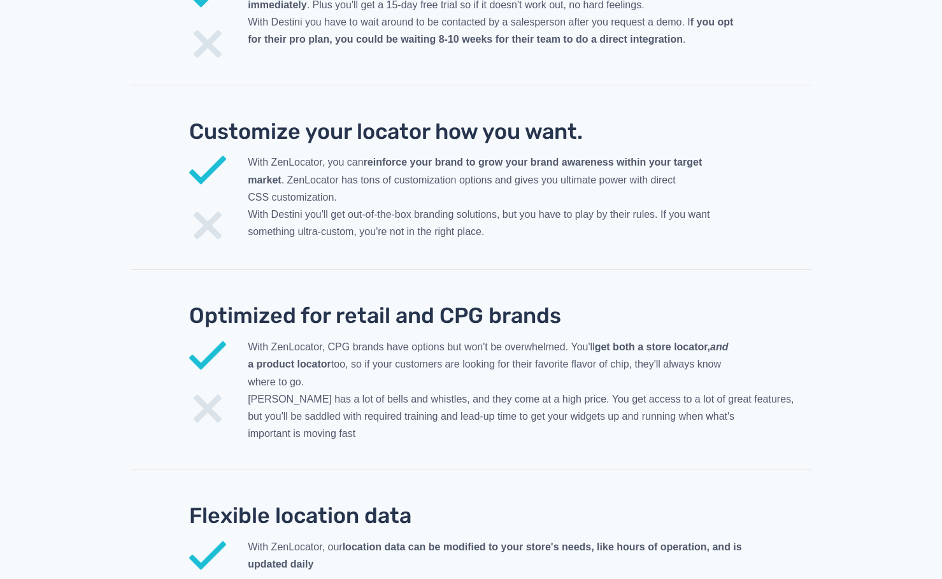
drag, startPoint x: 479, startPoint y: 346, endPoint x: 786, endPoint y: 348, distance: 306.9
click at [786, 348] on p "With ZenLocator, CPG brands have options but won't be overwhelmed. You'll get b…" at bounding box center [529, 390] width 563 height 104
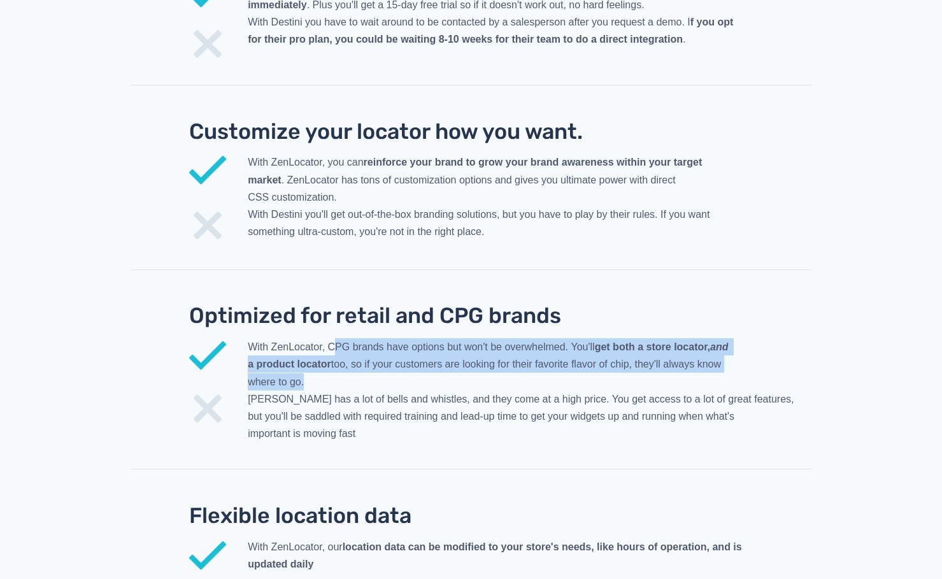
drag, startPoint x: 333, startPoint y: 336, endPoint x: 329, endPoint y: 365, distance: 29.0
click at [329, 365] on p "With ZenLocator, CPG brands have options but won't be overwhelmed. You'll get b…" at bounding box center [529, 390] width 563 height 104
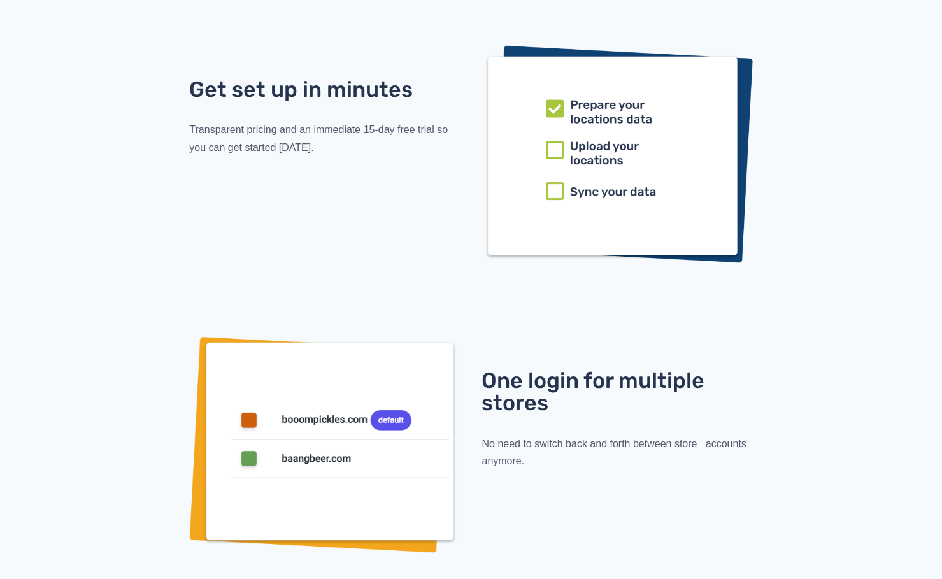
scroll to position [0, 0]
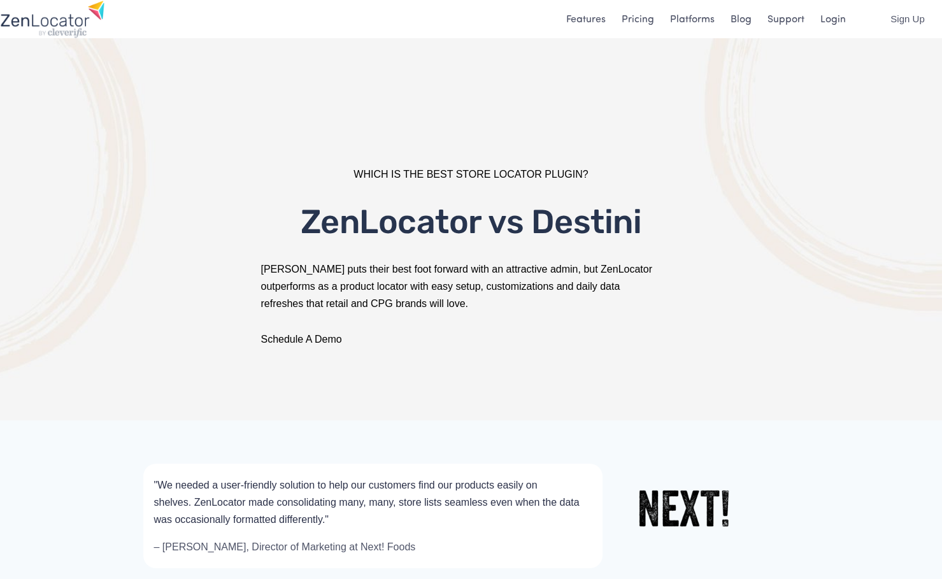
click at [589, 19] on link "Features" at bounding box center [585, 18] width 39 height 17
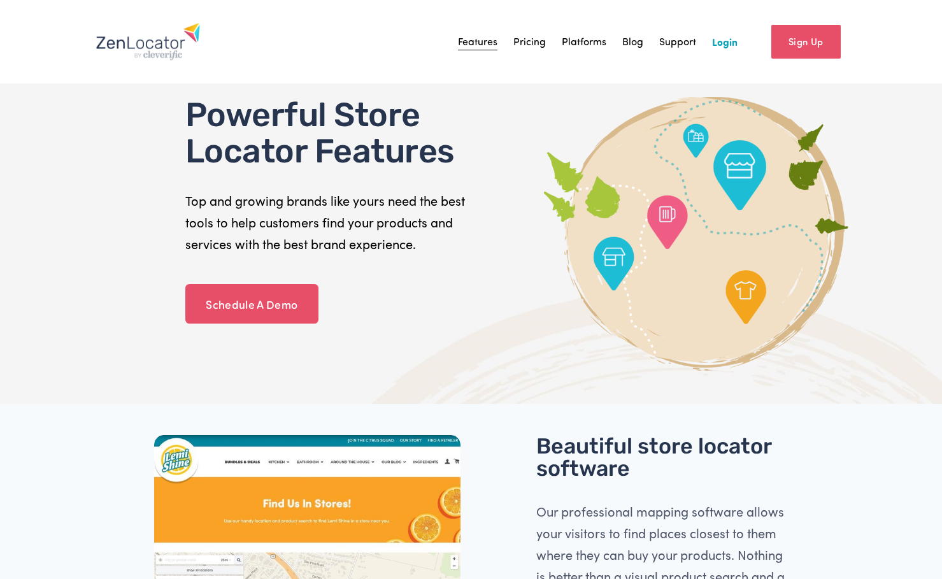
click at [569, 45] on link "Platforms" at bounding box center [584, 41] width 45 height 19
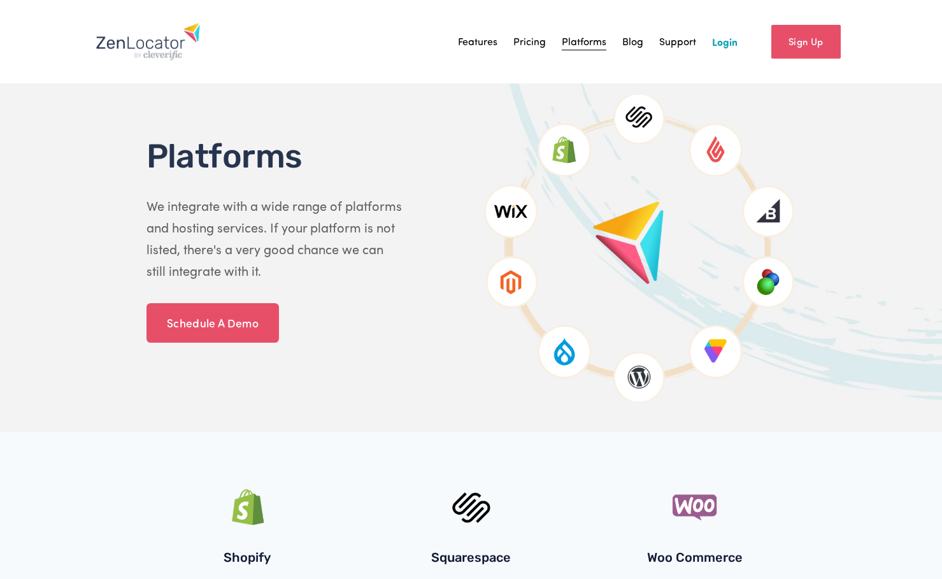
click at [531, 46] on link "Pricing" at bounding box center [529, 41] width 32 height 19
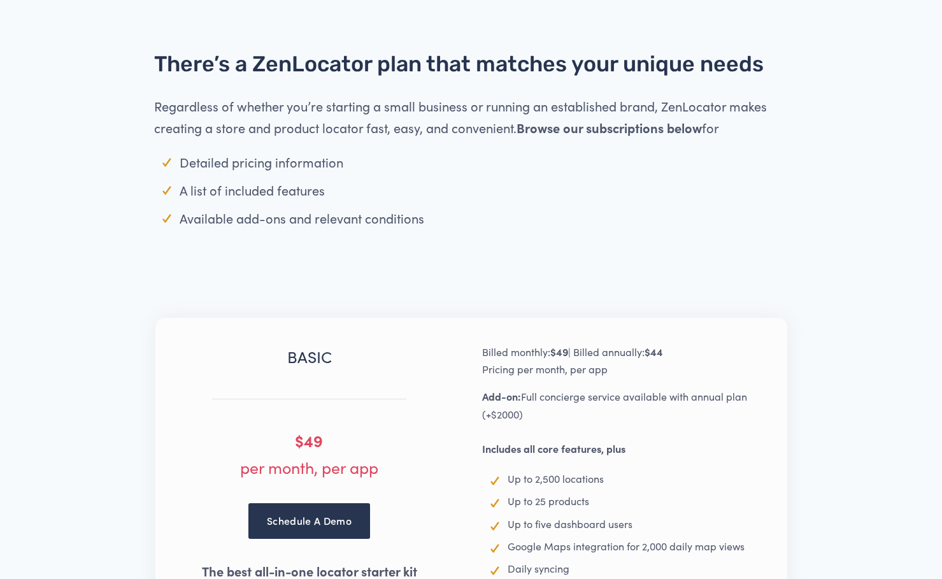
scroll to position [1337, 0]
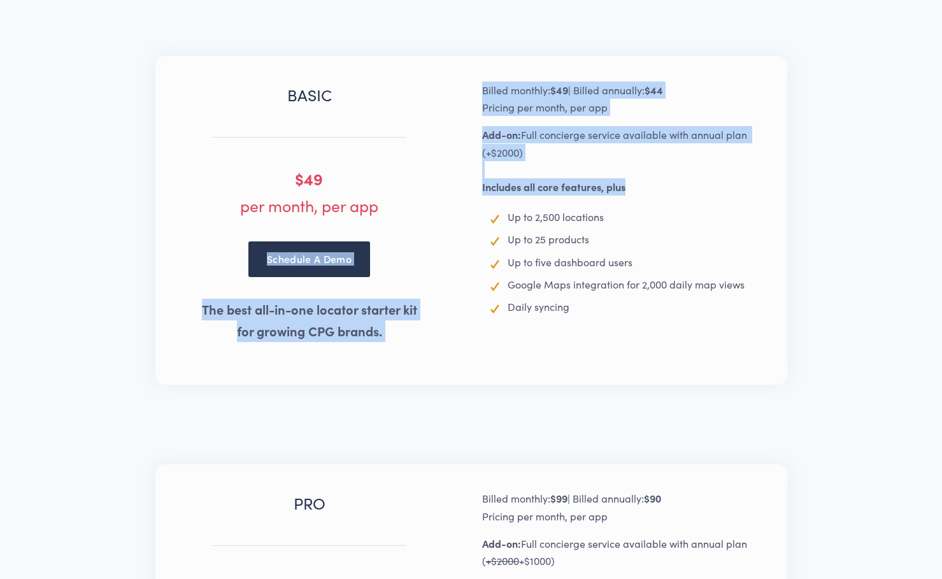
drag, startPoint x: 640, startPoint y: 191, endPoint x: 435, endPoint y: 197, distance: 204.5
click at [435, 197] on div "BASIC $49 per month, per app Schedule A Demo The best all-in-one locator starte…" at bounding box center [471, 216] width 647 height 271
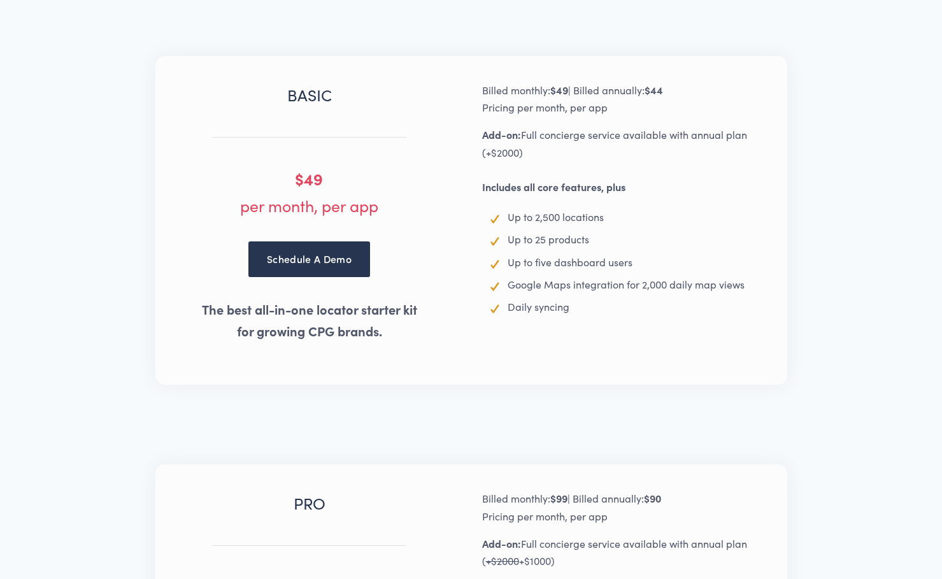
click at [826, 265] on div "BASIC $49 per month, per app Schedule A Demo The best all-in-one locator starte…" at bounding box center [470, 220] width 821 height 408
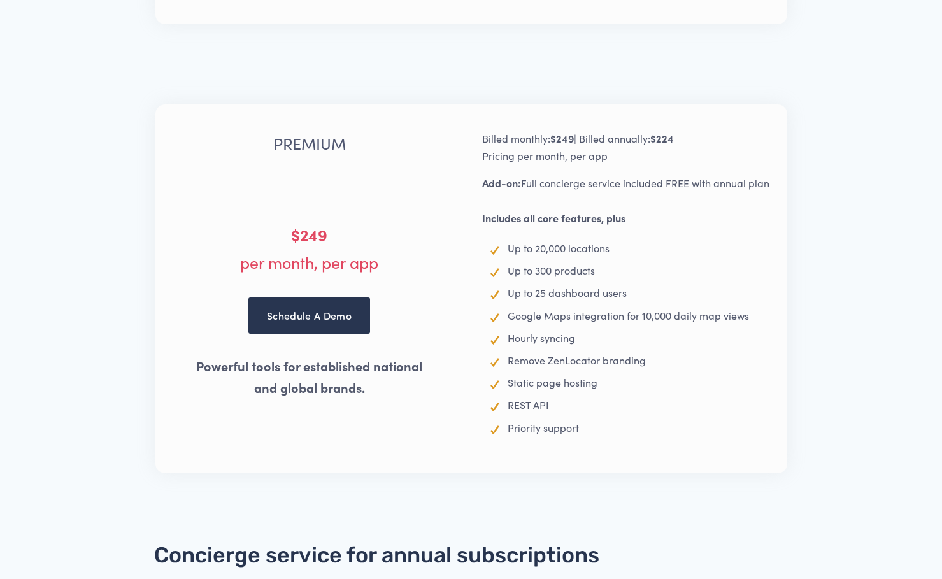
scroll to position [2228, 0]
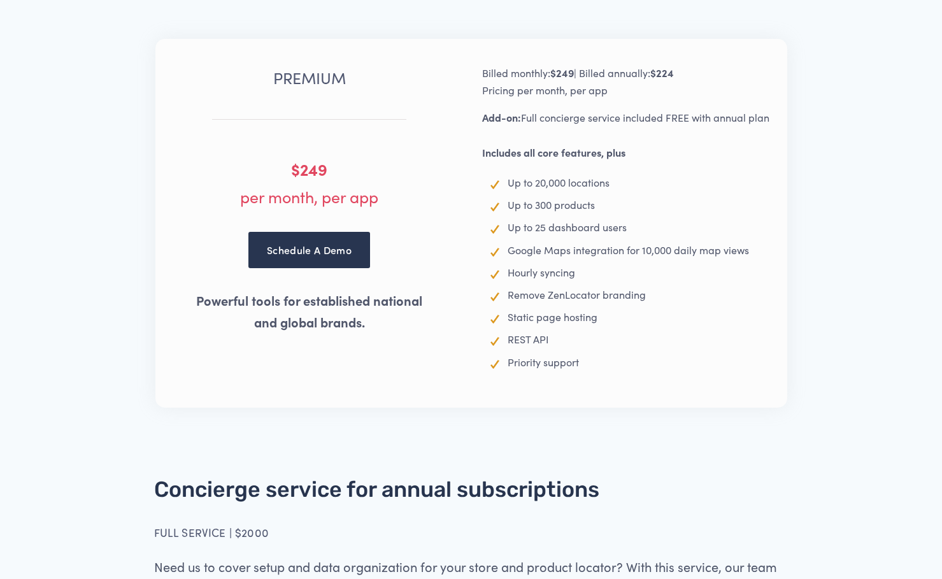
drag, startPoint x: 776, startPoint y: 118, endPoint x: 467, endPoint y: 125, distance: 308.9
click at [467, 125] on div "PREMIUM $249 per month, per app Schedule A Demo Powerful tools for established …" at bounding box center [471, 219] width 647 height 311
click at [709, 174] on div "Billed monthly: $249 | Billed annually: $224 Pricing per month, per app Add-on:…" at bounding box center [633, 217] width 302 height 306
drag, startPoint x: 549, startPoint y: 125, endPoint x: 740, endPoint y: 123, distance: 190.4
click at [740, 123] on span "Add-on: Full concierge service included FREE with annual plan Includes all core…" at bounding box center [625, 135] width 287 height 48
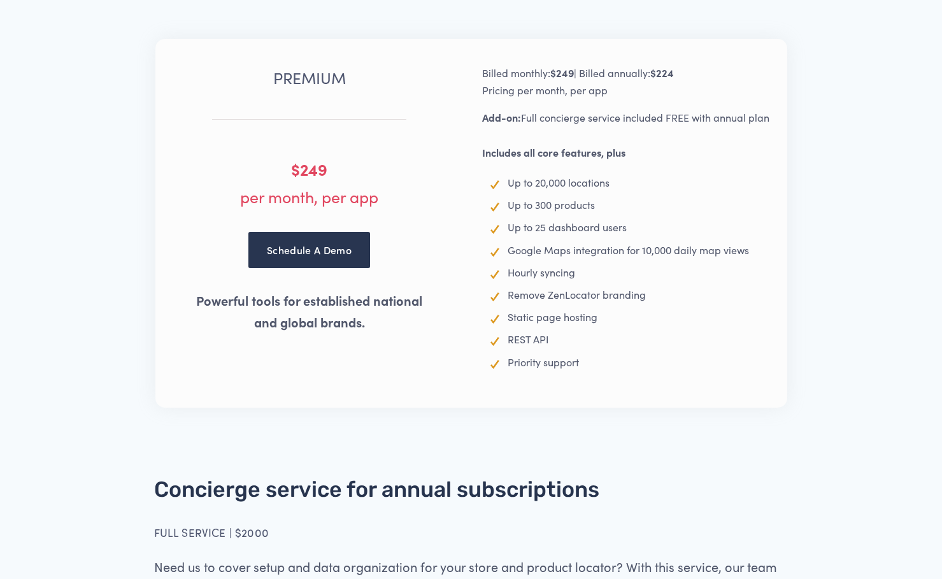
click at [768, 120] on span "Add-on: Full concierge service included FREE with annual plan Includes all core…" at bounding box center [625, 135] width 287 height 48
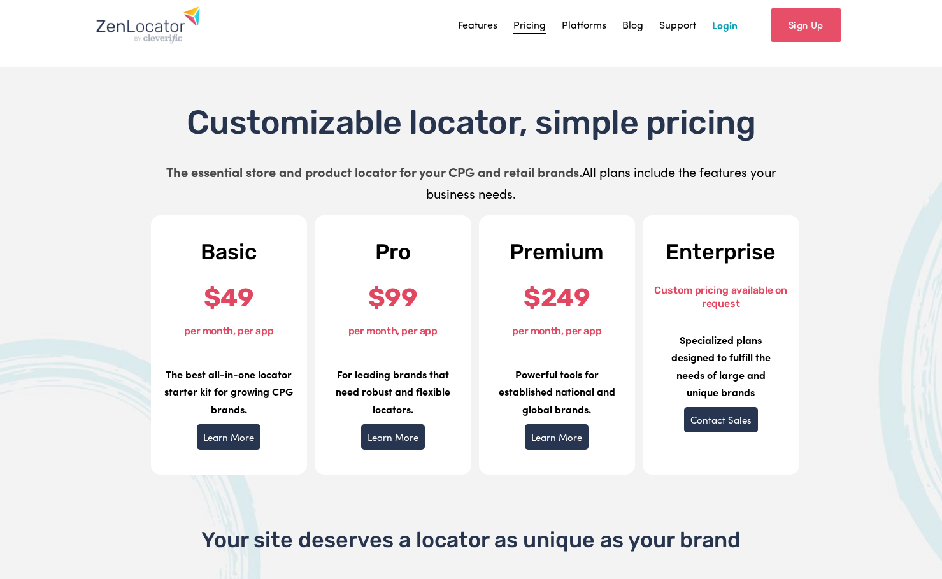
scroll to position [0, 0]
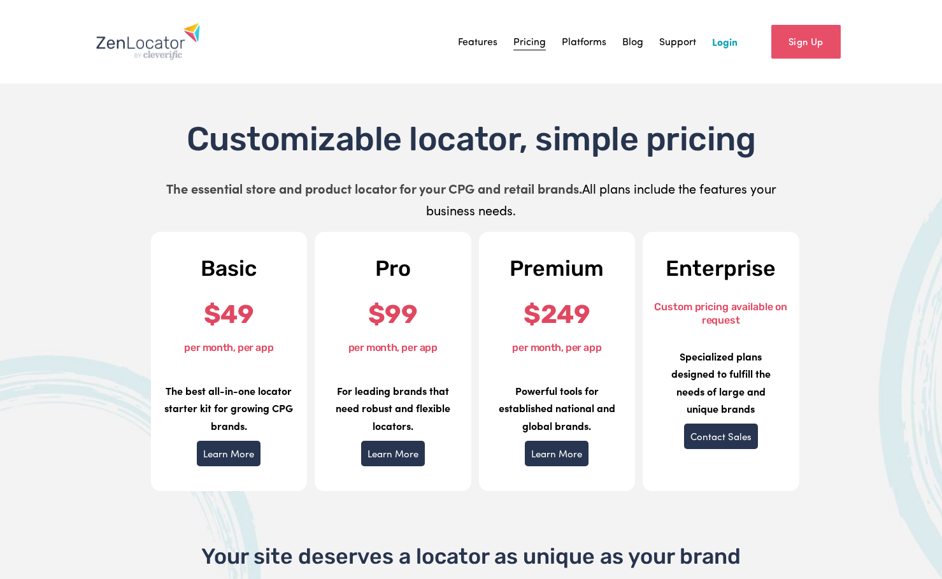
click at [584, 42] on link "Platforms" at bounding box center [584, 41] width 45 height 19
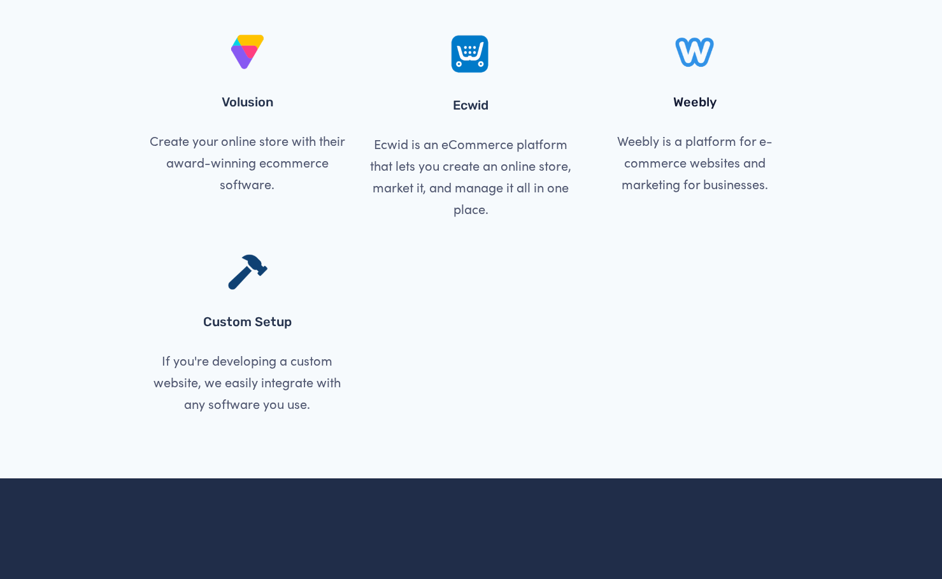
scroll to position [1655, 0]
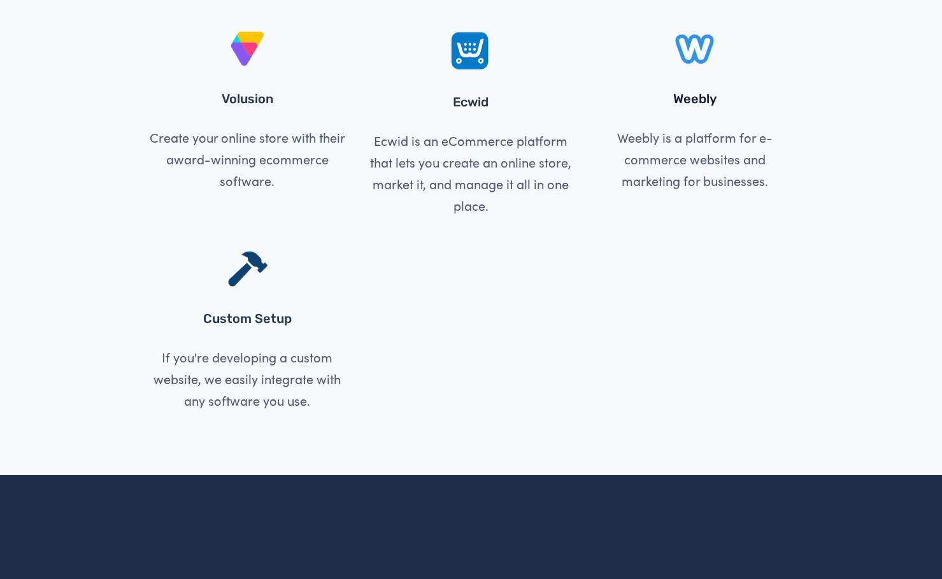
click at [258, 357] on p "If you're developing a custom website, we easily integrate with any software yo…" at bounding box center [247, 378] width 202 height 65
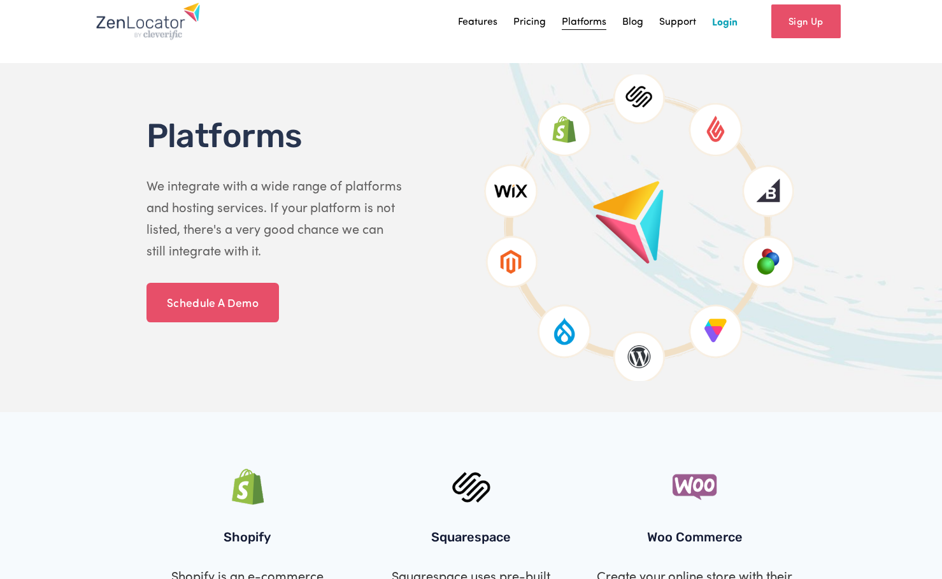
scroll to position [0, 0]
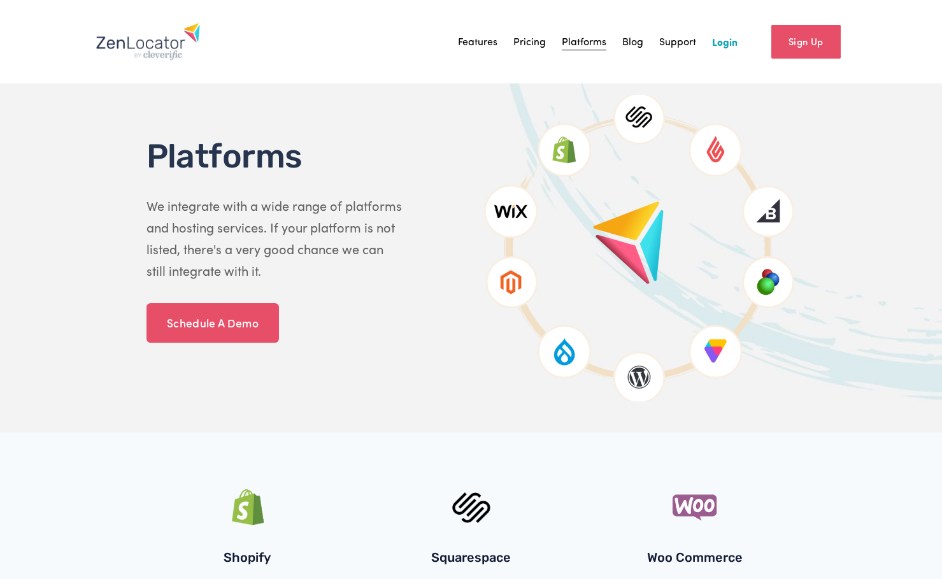
click at [483, 39] on link "Features" at bounding box center [477, 41] width 39 height 19
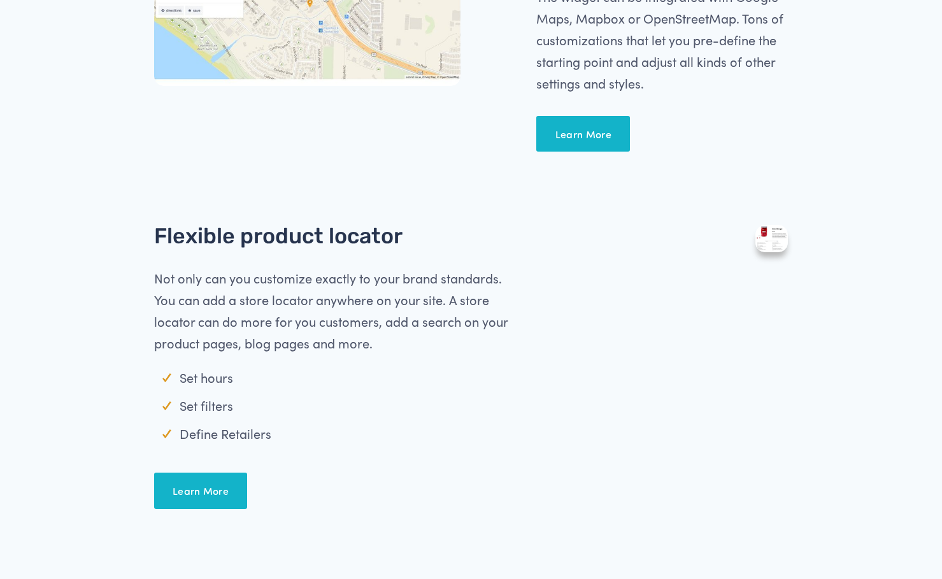
scroll to position [764, 0]
